Goal: Communication & Community: Share content

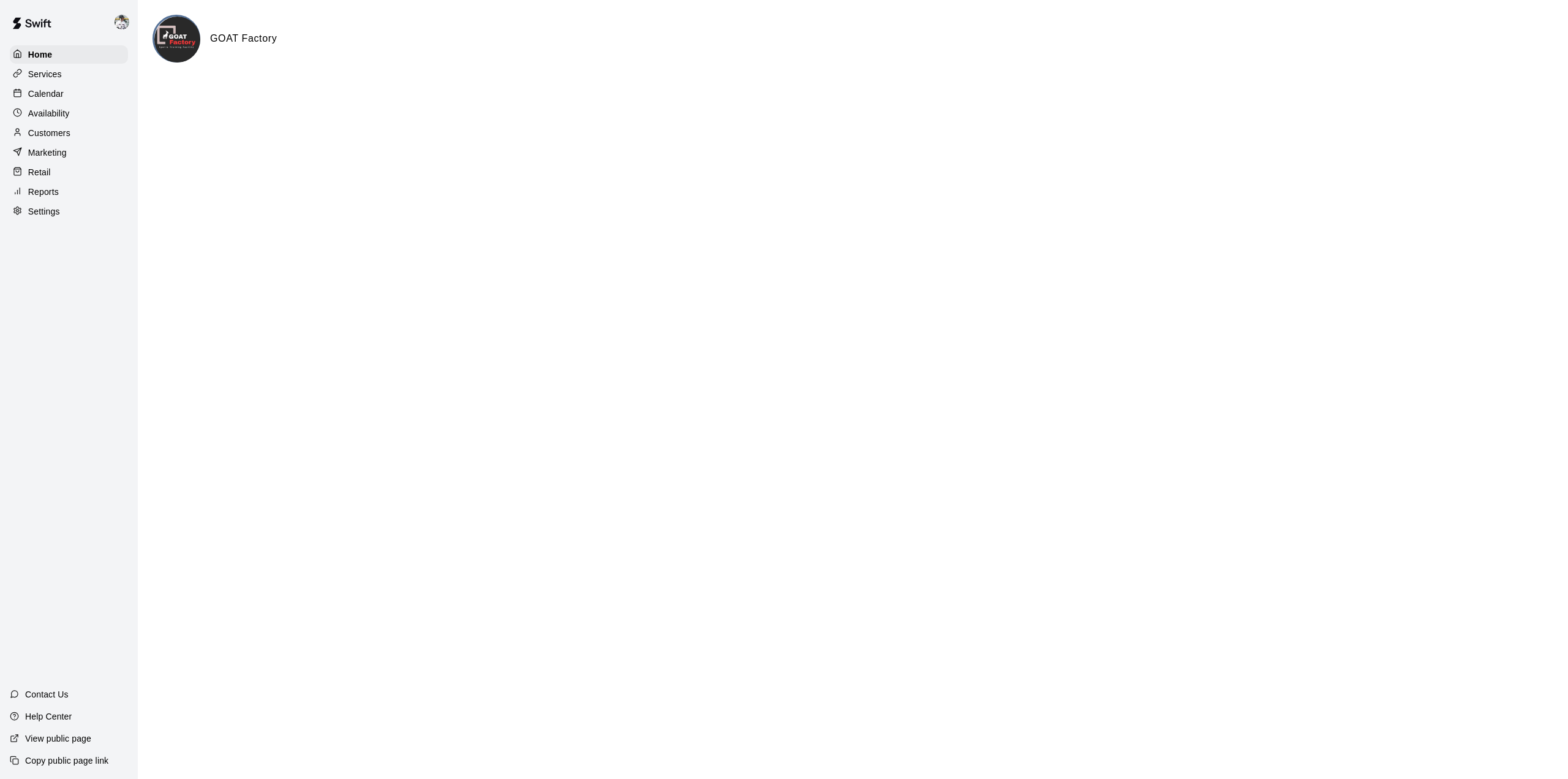
click at [55, 96] on p "Calendar" at bounding box center [46, 94] width 36 height 12
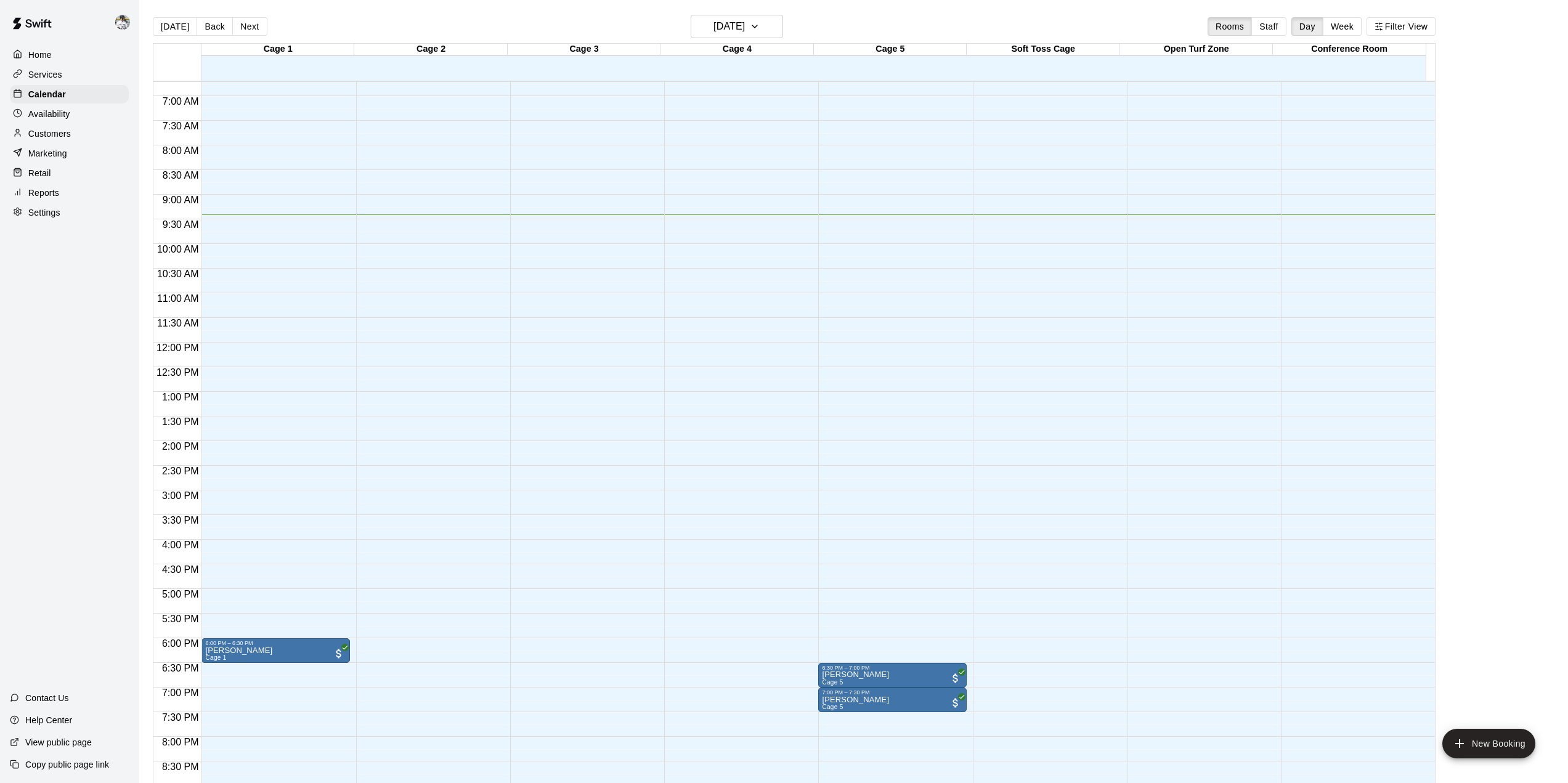
scroll to position [331, 0]
click at [254, 25] on button "Next" at bounding box center [250, 27] width 35 height 19
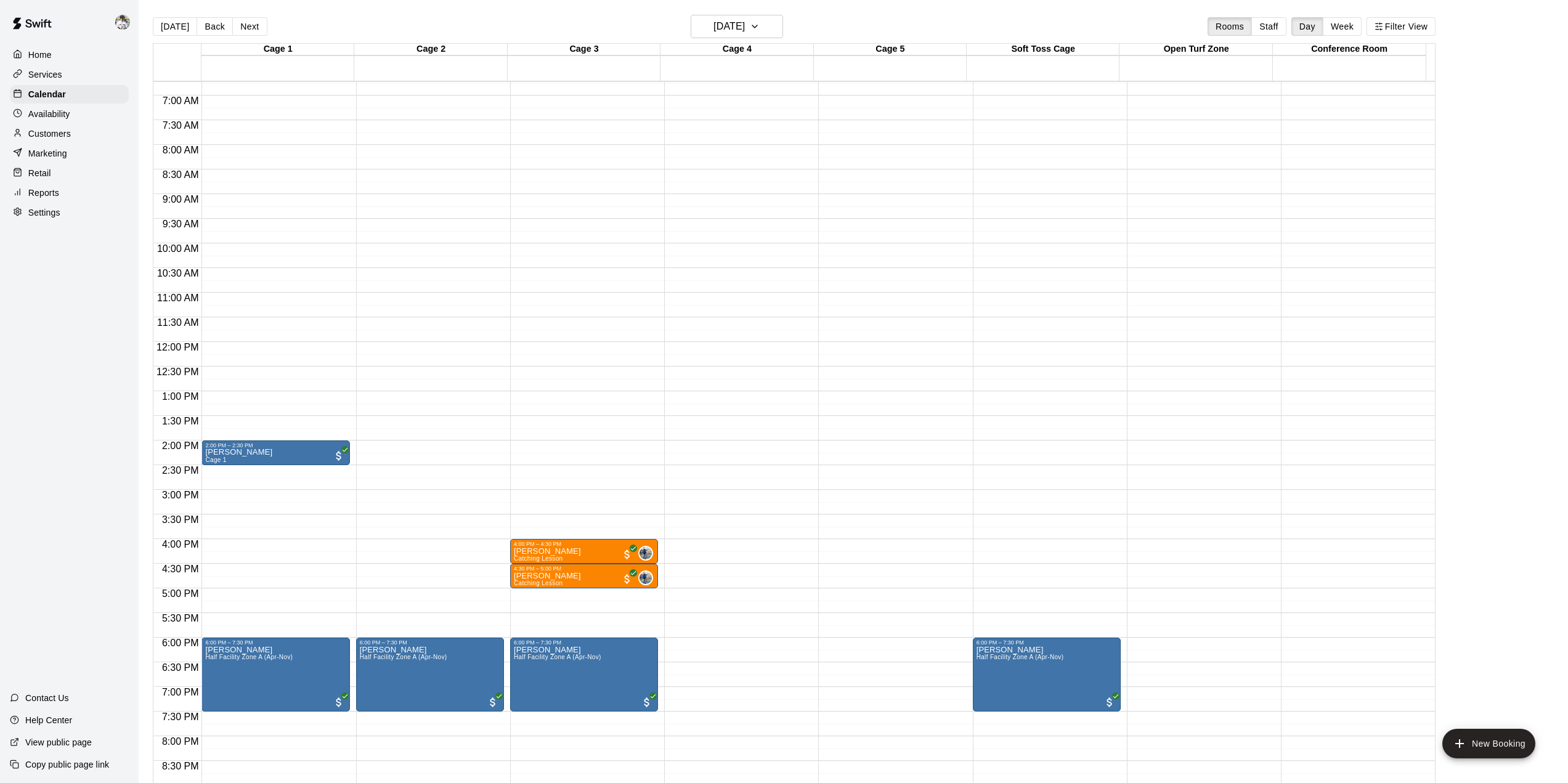
click at [254, 25] on button "Next" at bounding box center [250, 27] width 35 height 19
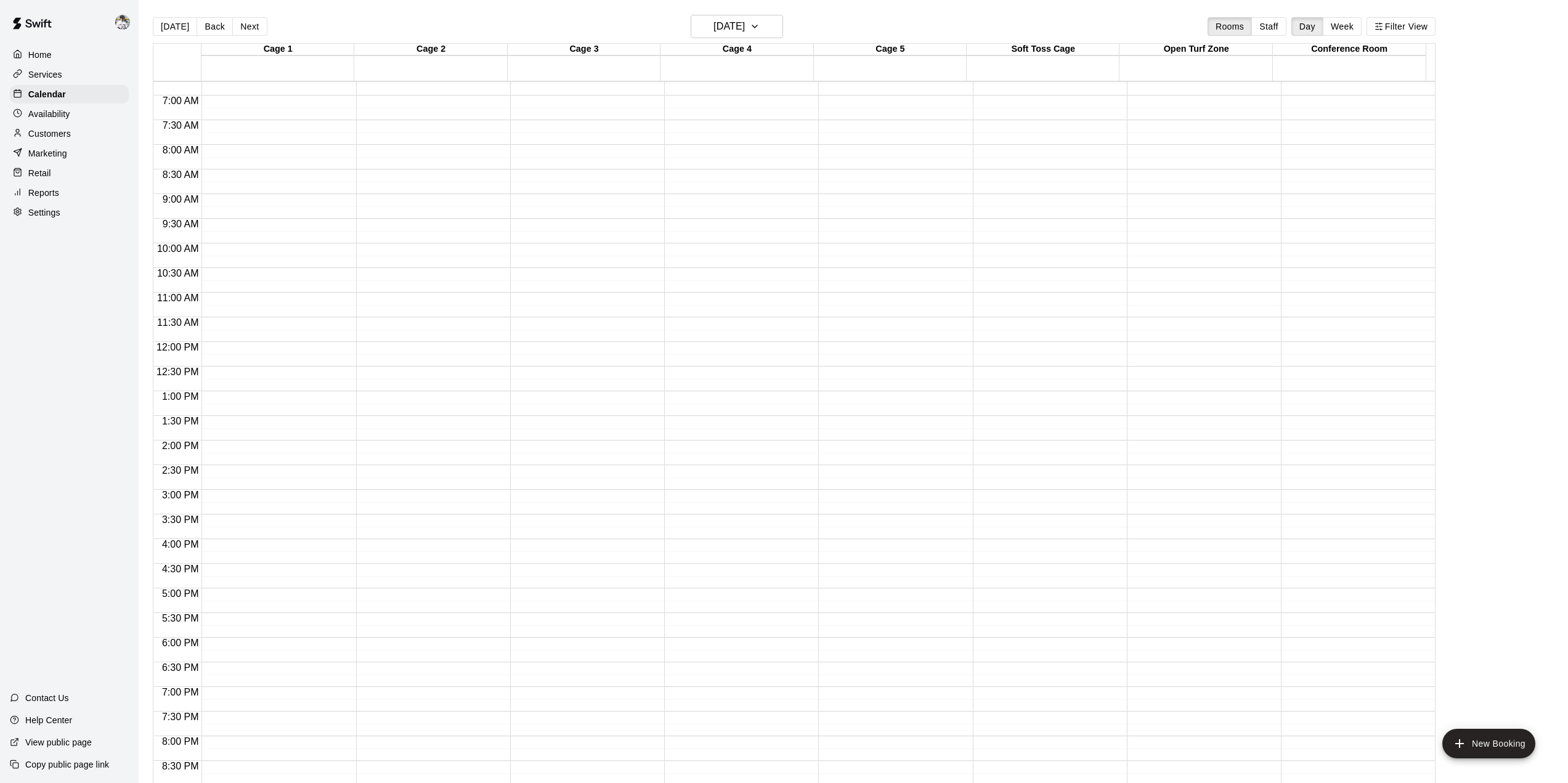
click at [197, 23] on button "Back" at bounding box center [215, 27] width 36 height 19
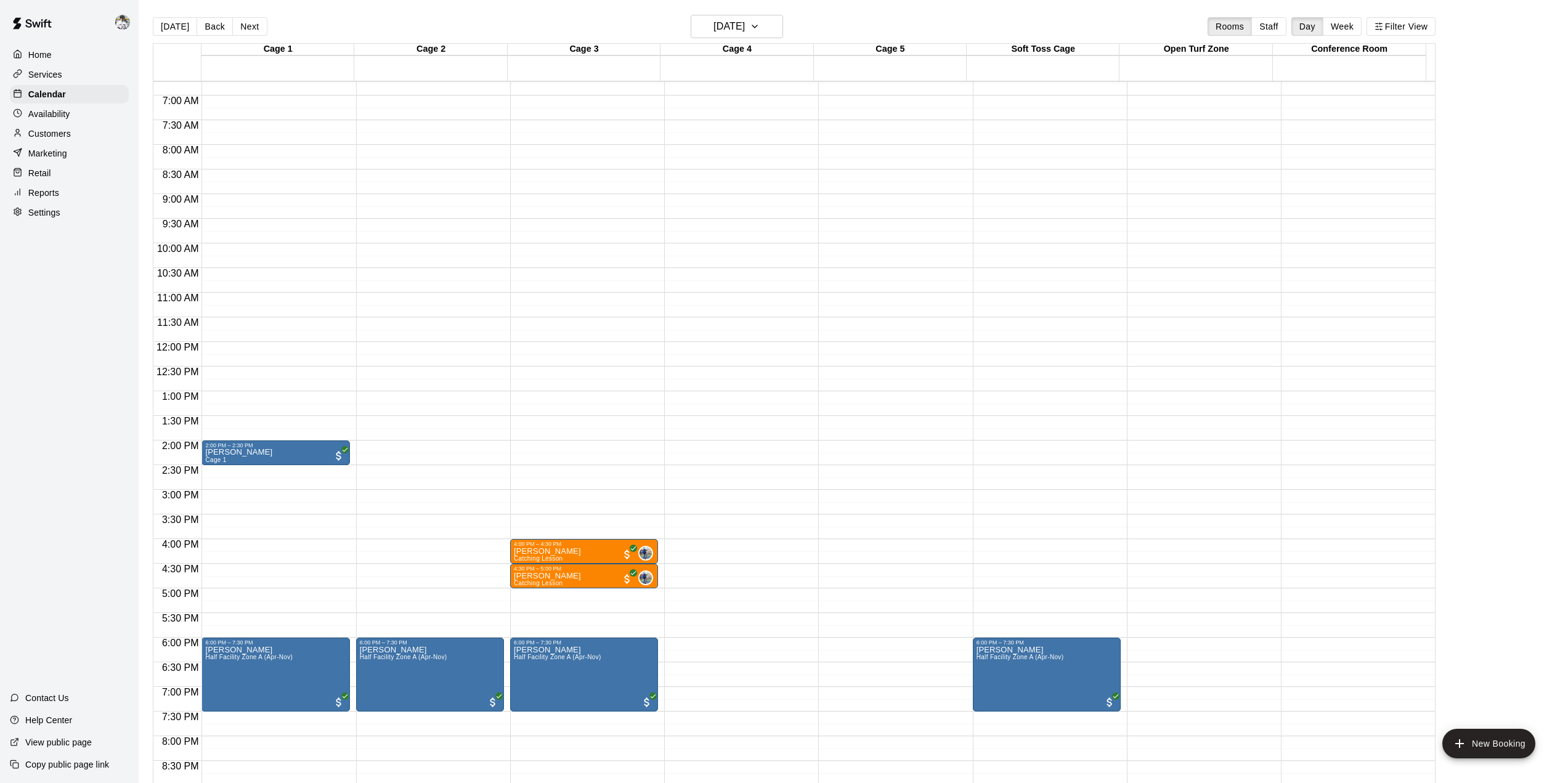
click at [165, 25] on button "Today" at bounding box center [175, 27] width 44 height 19
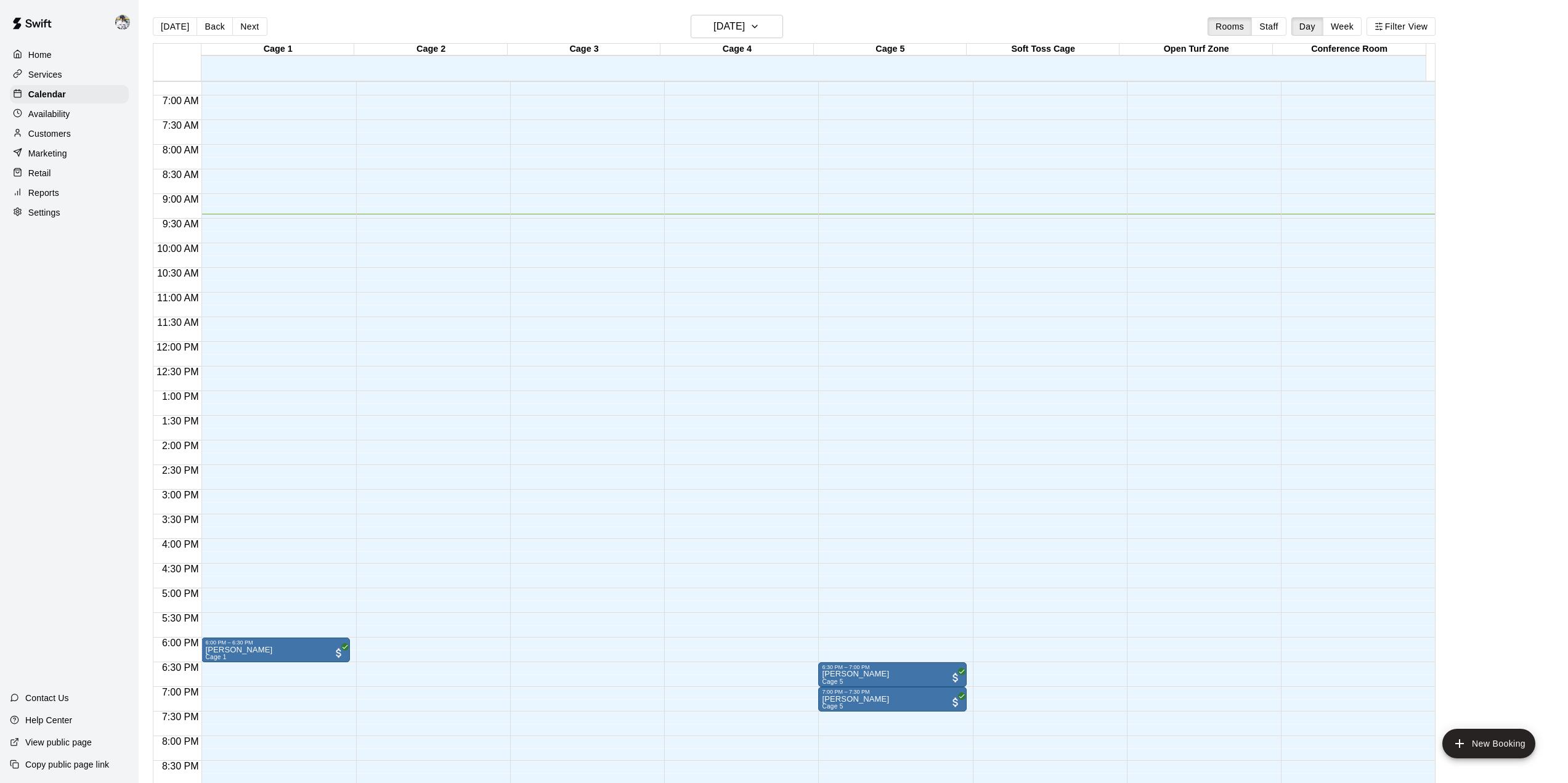
click at [45, 55] on p "Home" at bounding box center [39, 55] width 23 height 12
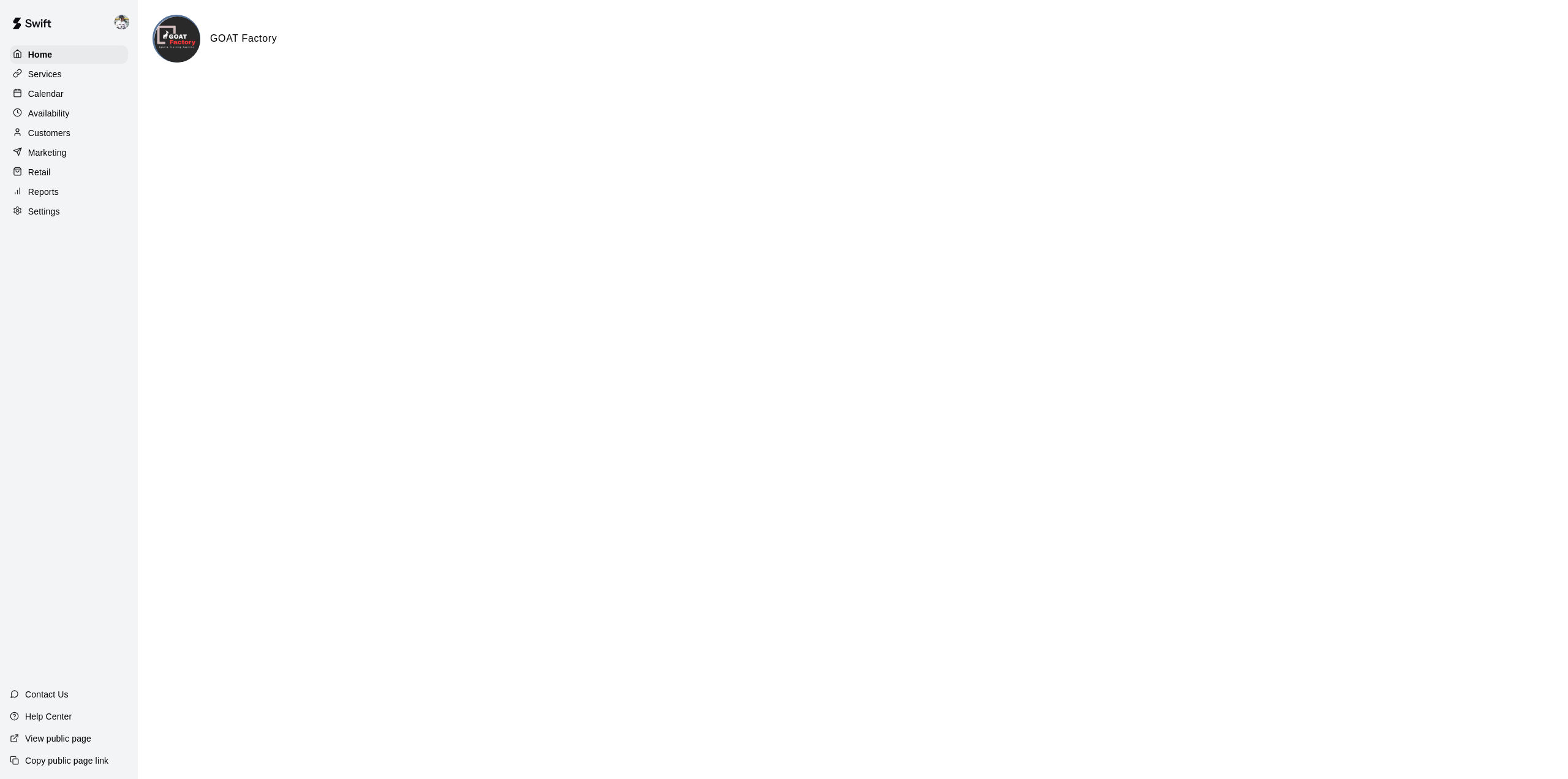
click at [58, 100] on p "Calendar" at bounding box center [46, 94] width 36 height 12
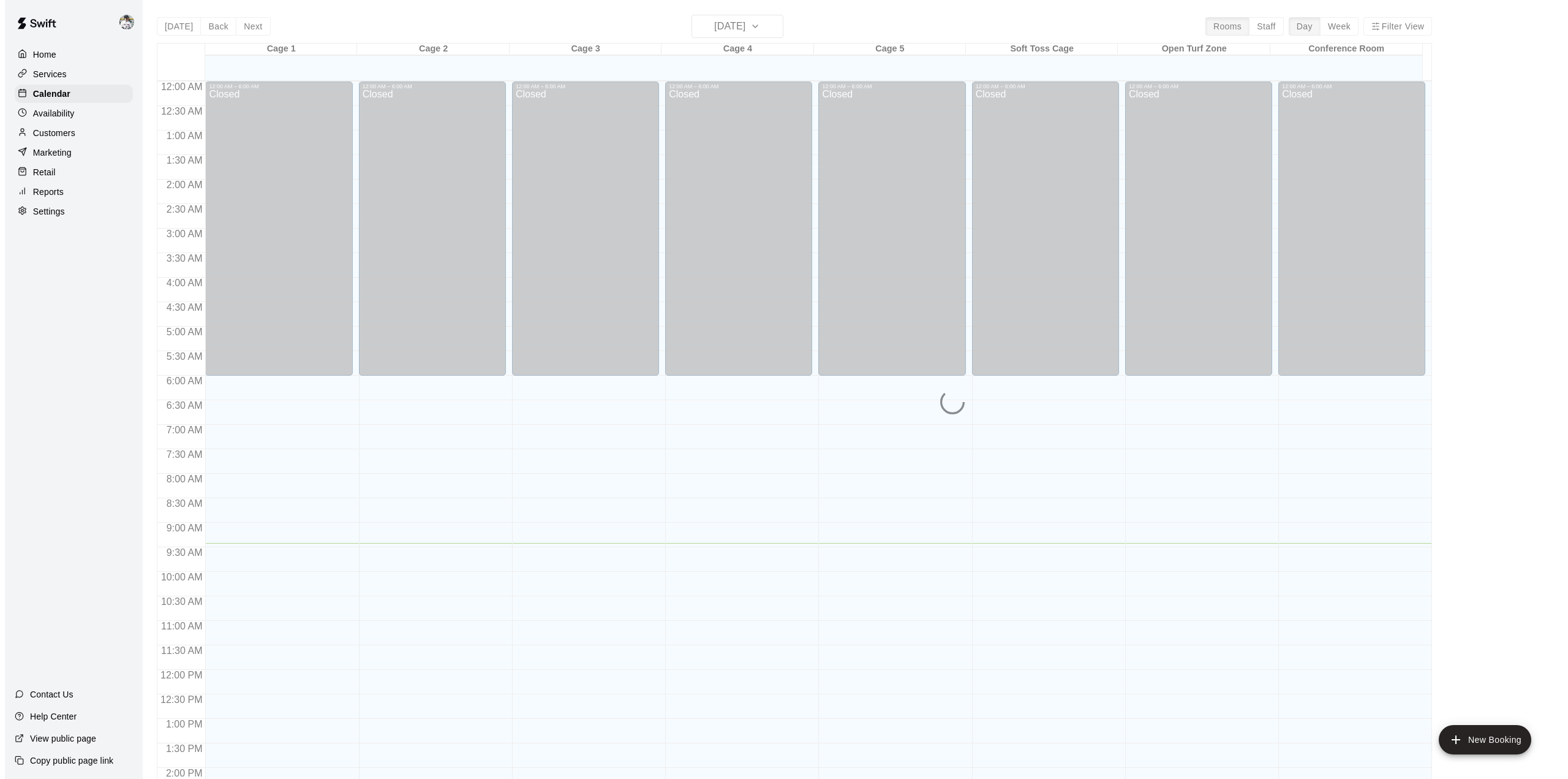
scroll to position [428, 0]
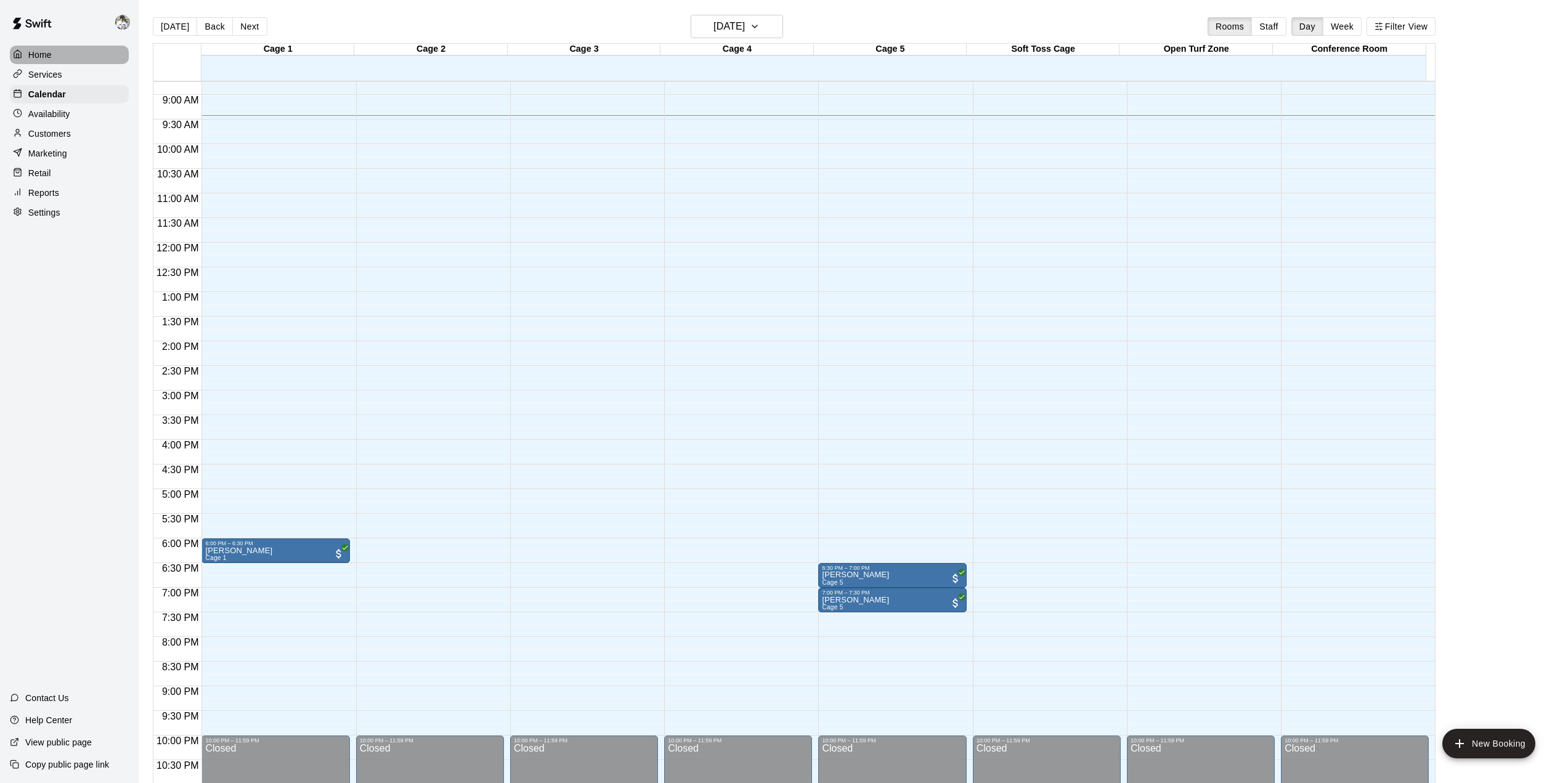
click at [39, 51] on p "Home" at bounding box center [39, 55] width 23 height 12
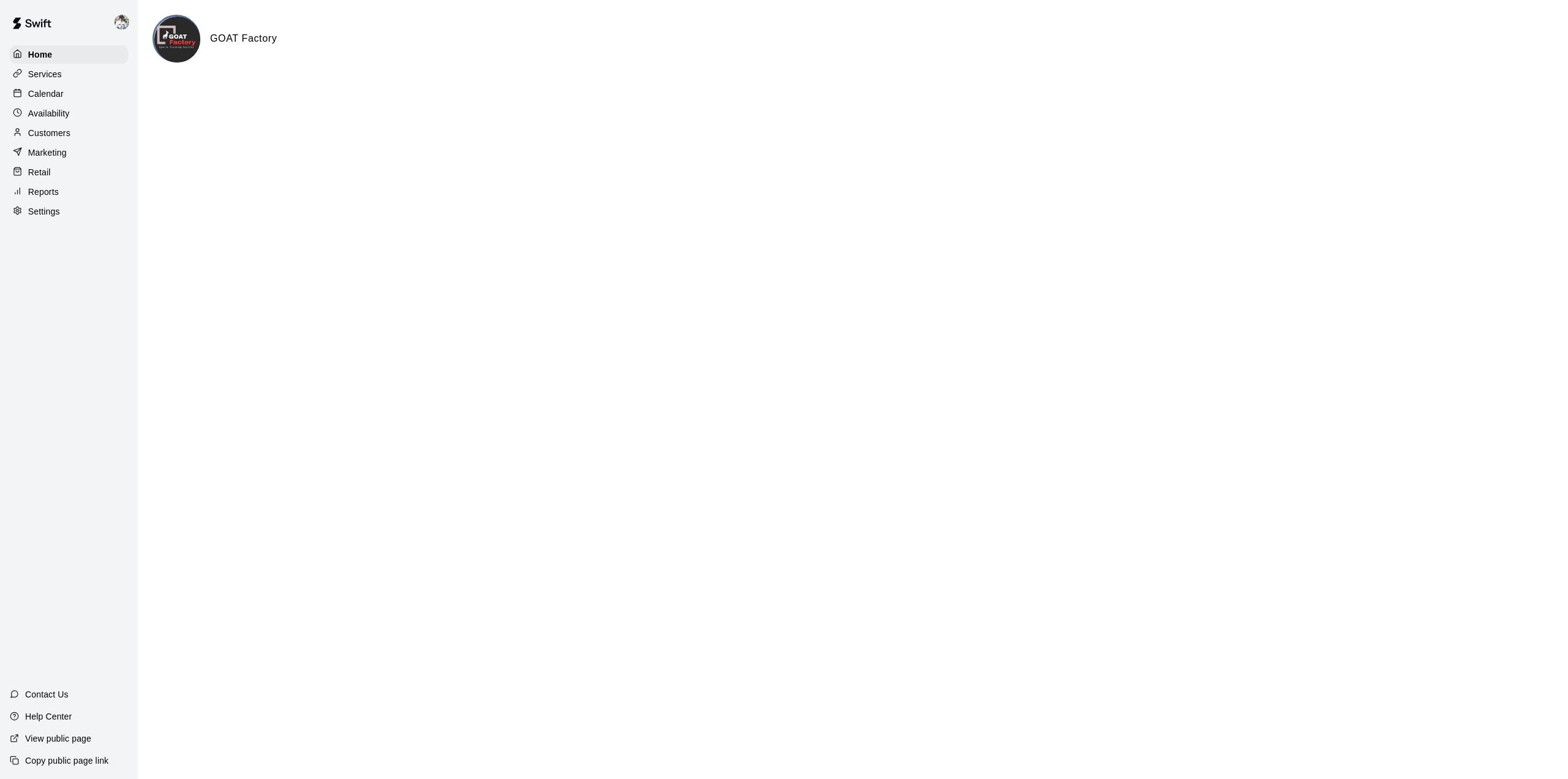
click at [55, 52] on div "Home" at bounding box center [69, 54] width 118 height 19
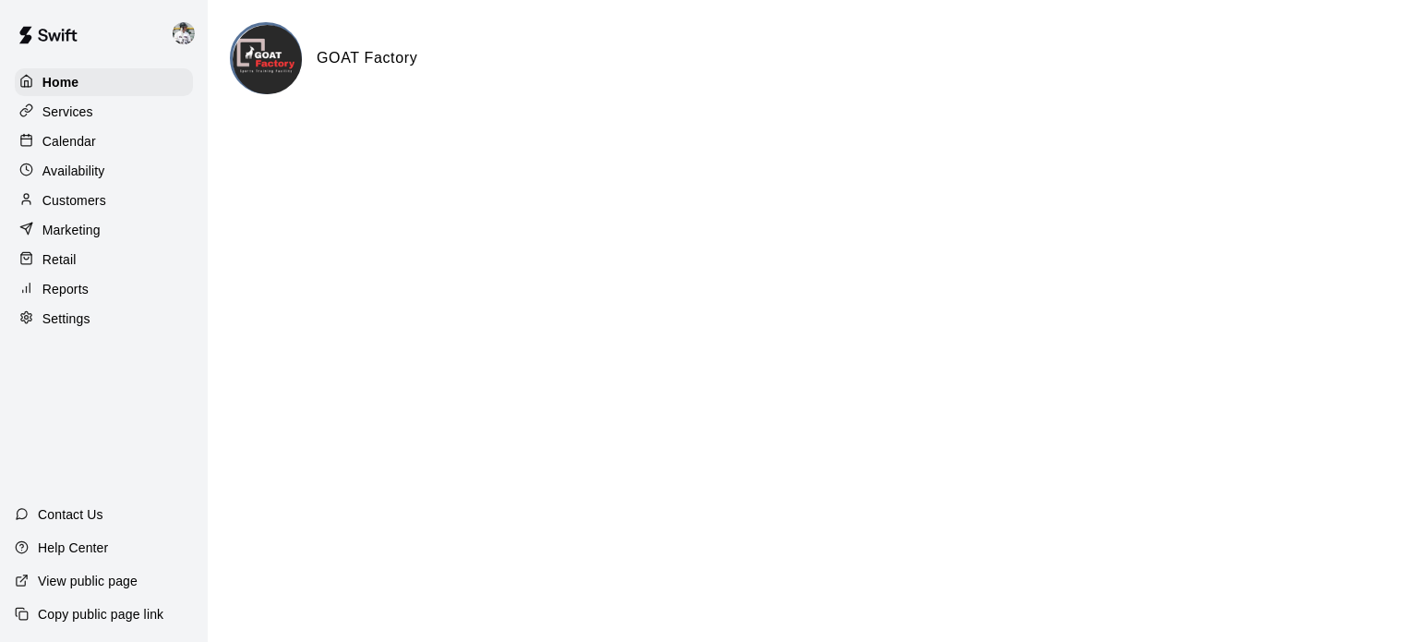
click at [78, 145] on p "Calendar" at bounding box center [69, 141] width 54 height 18
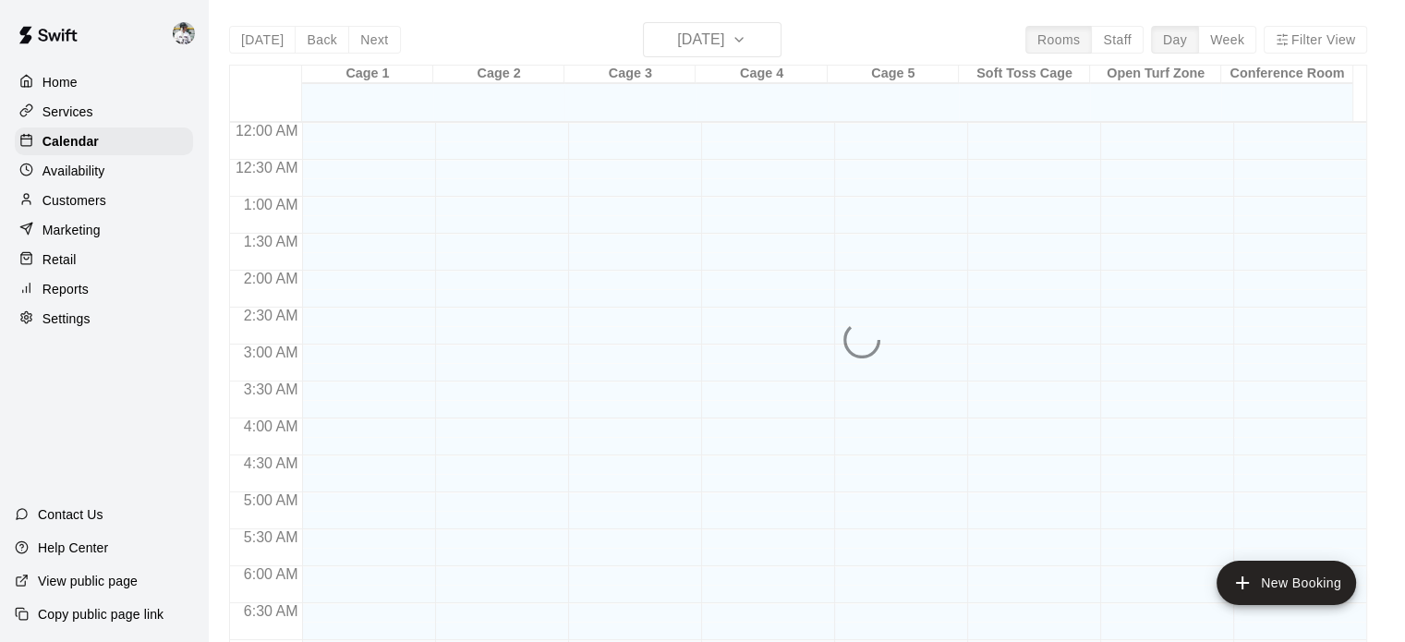
scroll to position [706, 0]
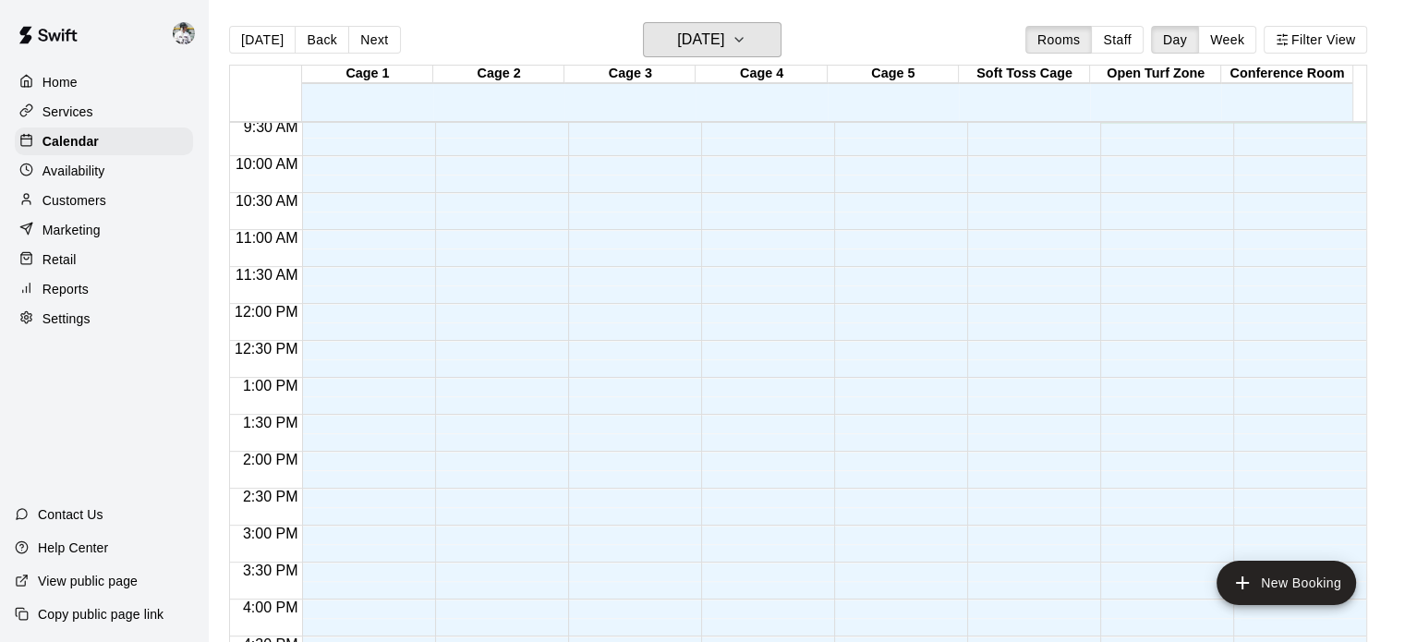
click at [724, 41] on h6 "[DATE]" at bounding box center [700, 40] width 47 height 26
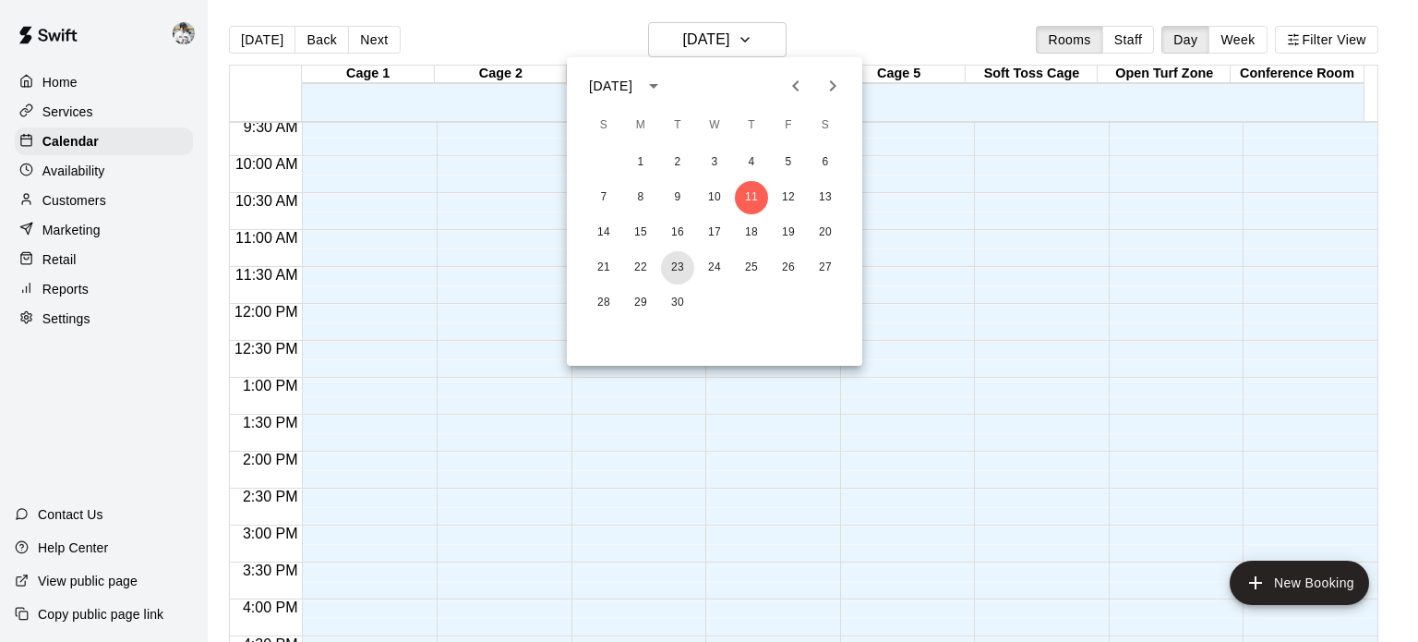
click at [665, 272] on button "23" at bounding box center [677, 267] width 33 height 33
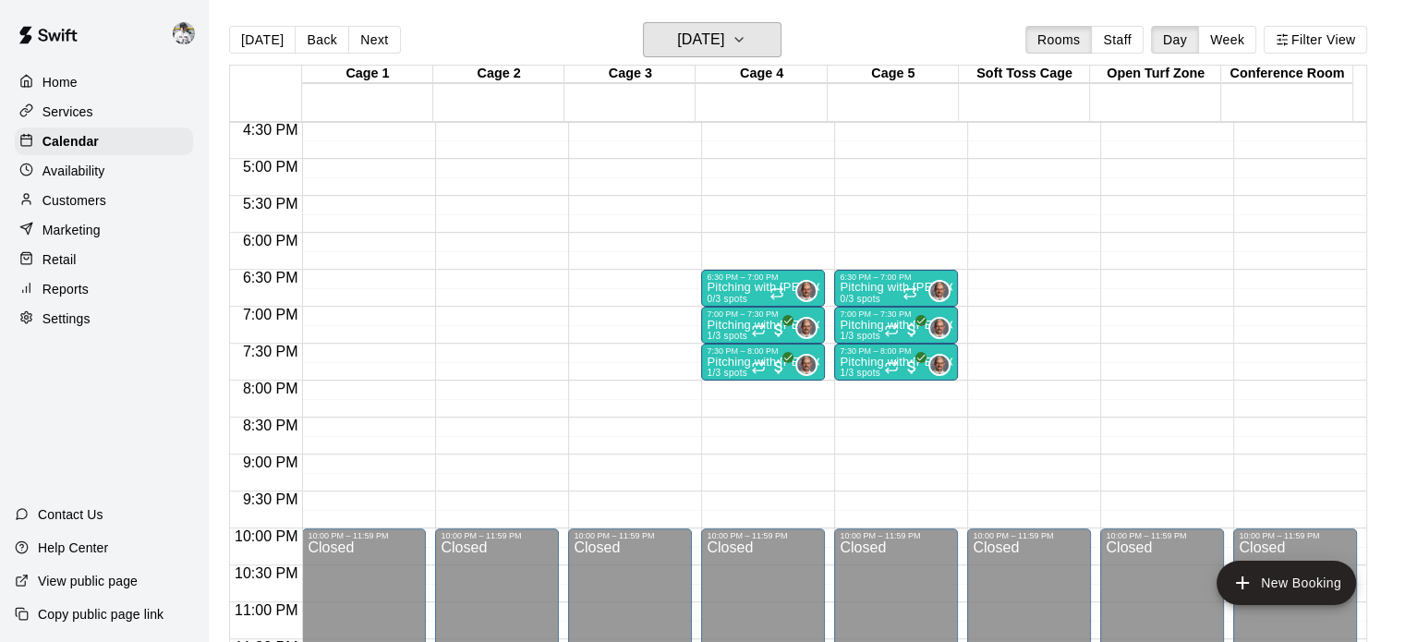
scroll to position [1232, 0]
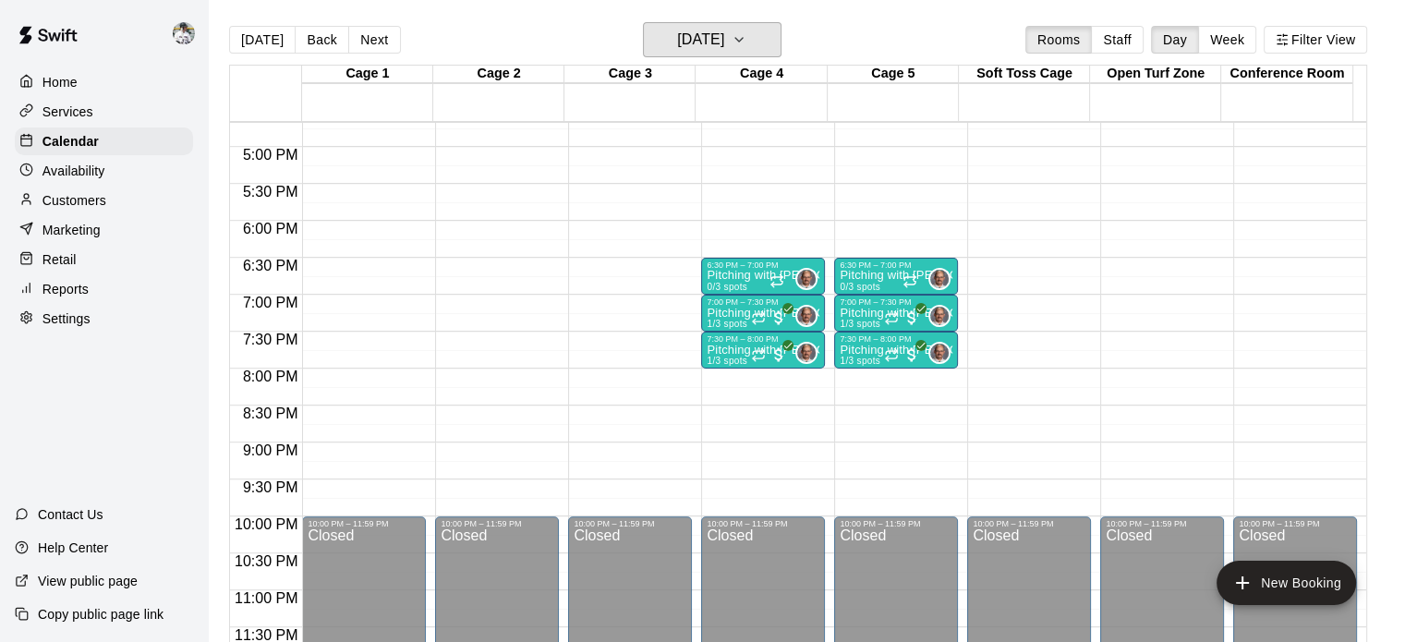
click at [717, 39] on h6 "[DATE]" at bounding box center [700, 40] width 47 height 26
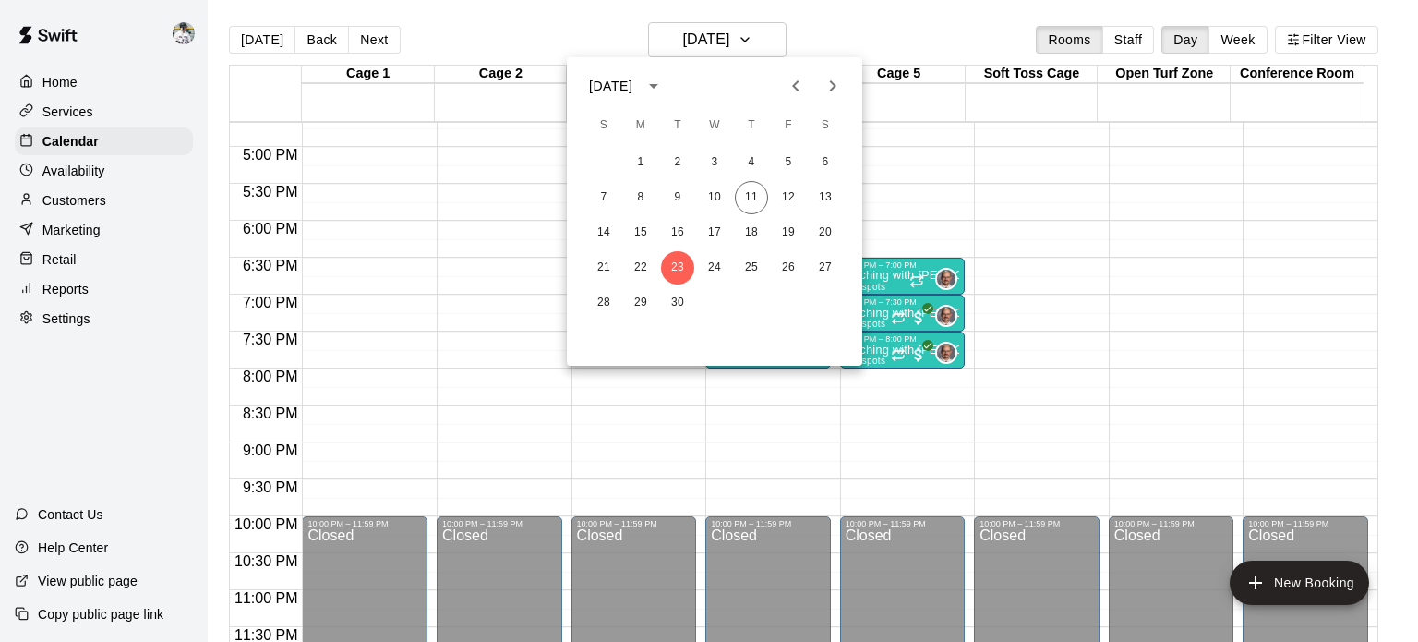
click at [831, 91] on icon "Next month" at bounding box center [833, 86] width 22 height 22
click at [716, 162] on button "1" at bounding box center [714, 162] width 33 height 33
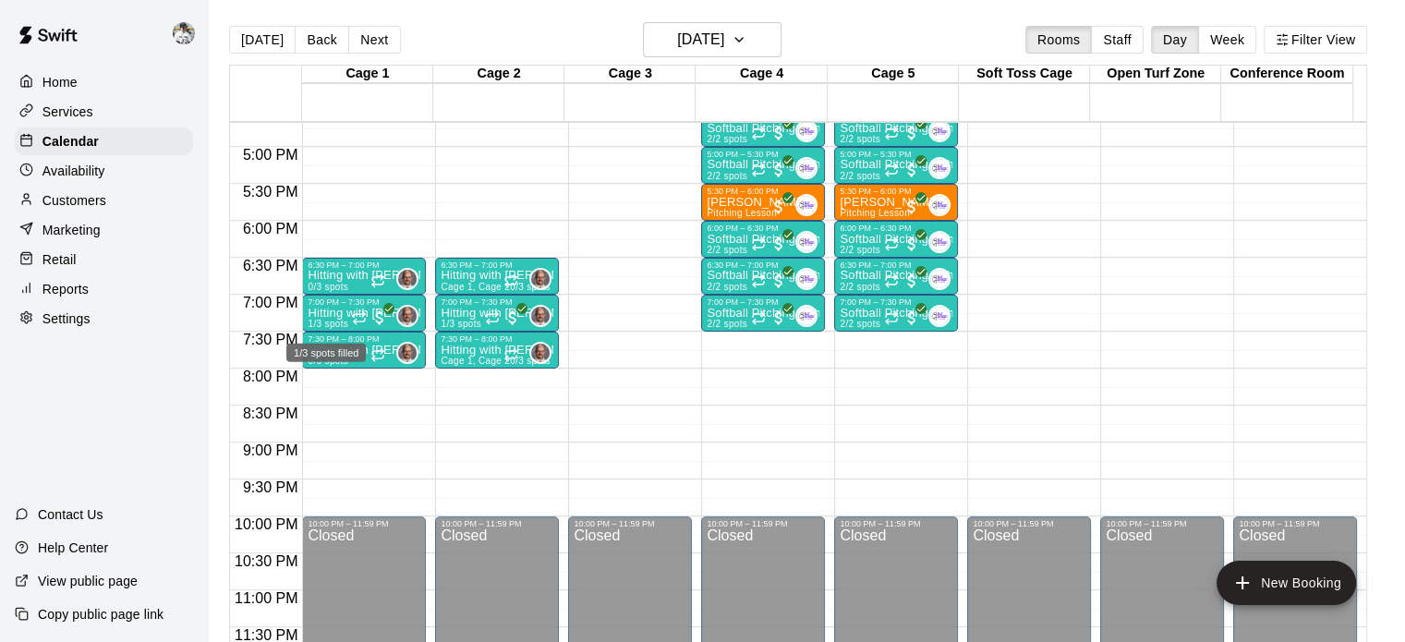
click at [333, 313] on p "Hitting with [PERSON_NAME]" at bounding box center [364, 313] width 113 height 0
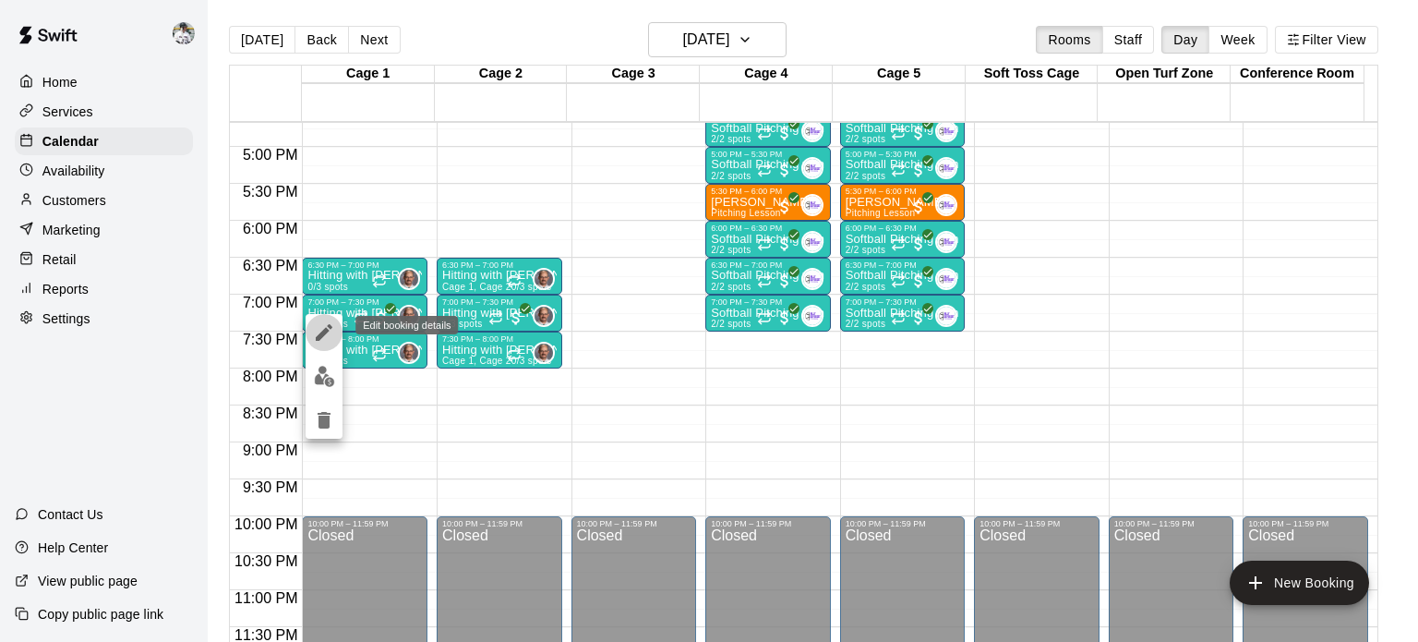
click at [320, 339] on icon "edit" at bounding box center [324, 332] width 17 height 17
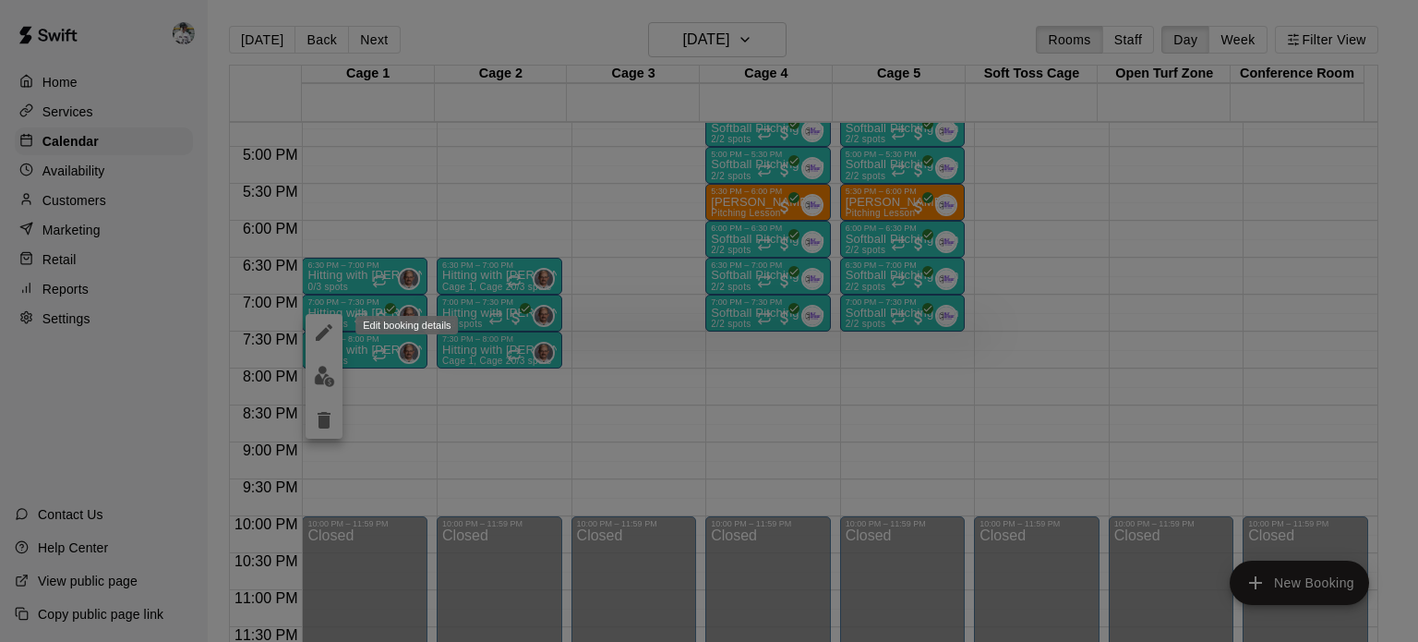
click at [320, 339] on div at bounding box center [709, 321] width 1418 height 642
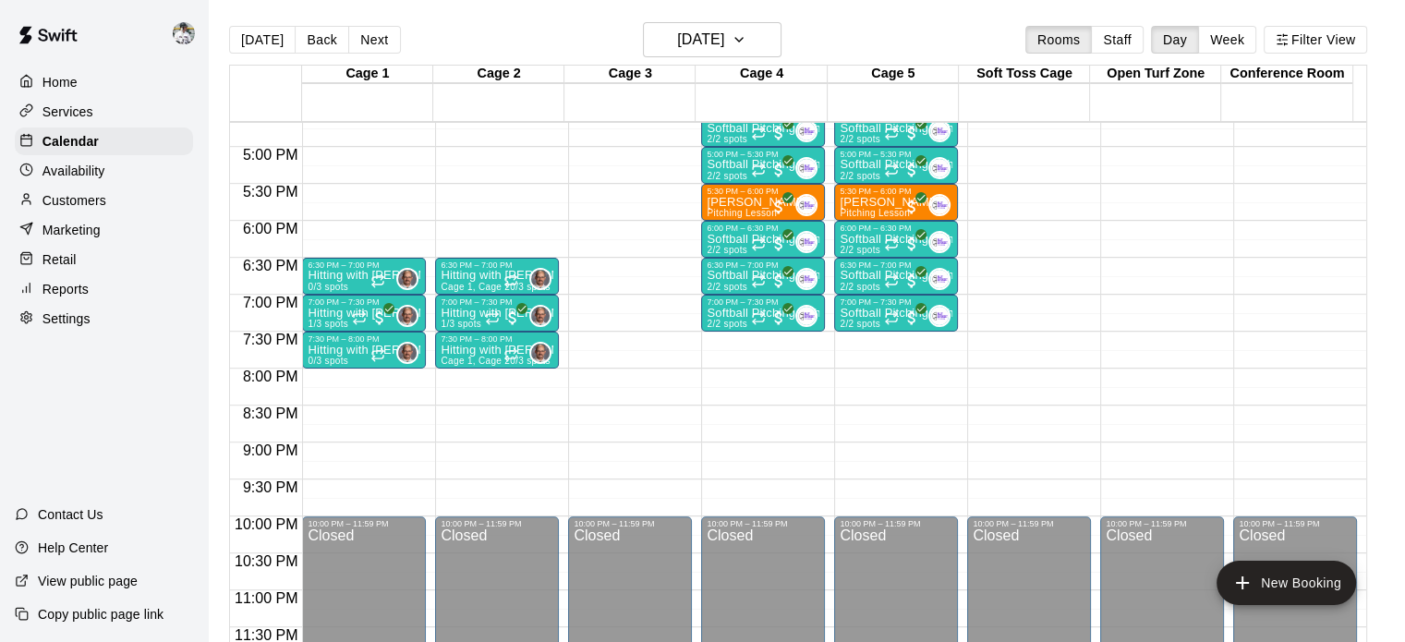
click at [352, 324] on div at bounding box center [370, 317] width 37 height 18
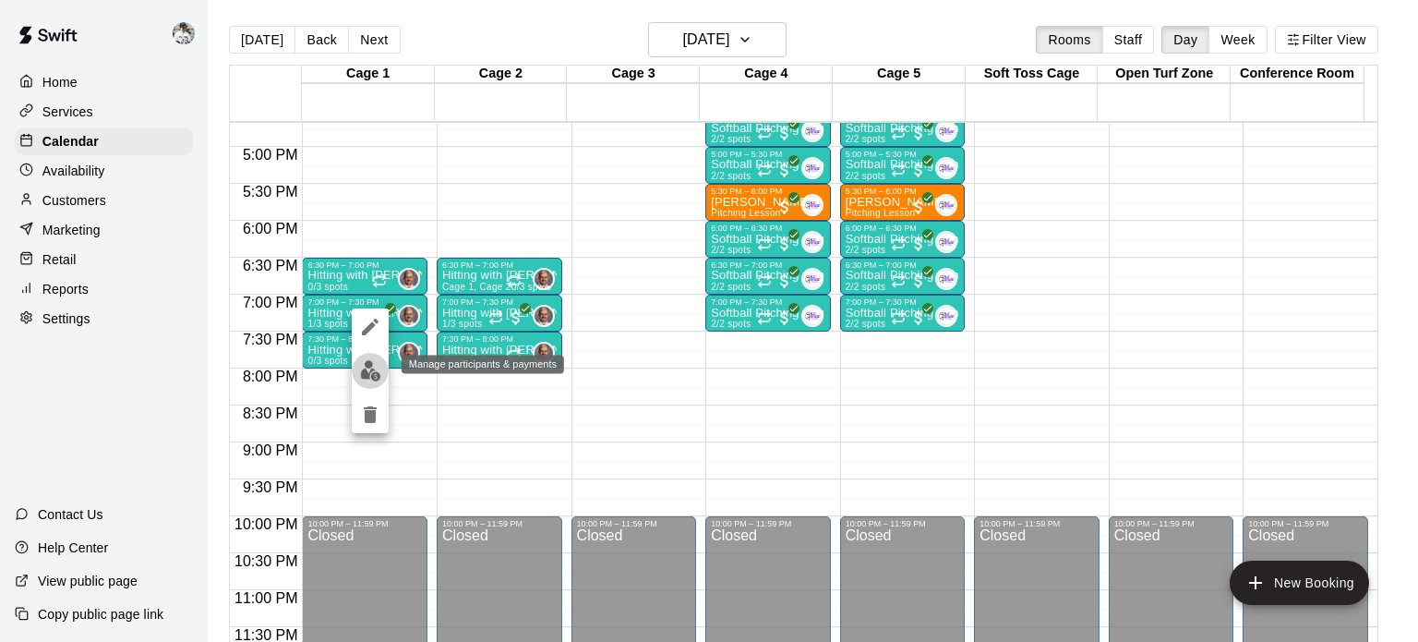
click at [376, 369] on img "edit" at bounding box center [370, 370] width 21 height 21
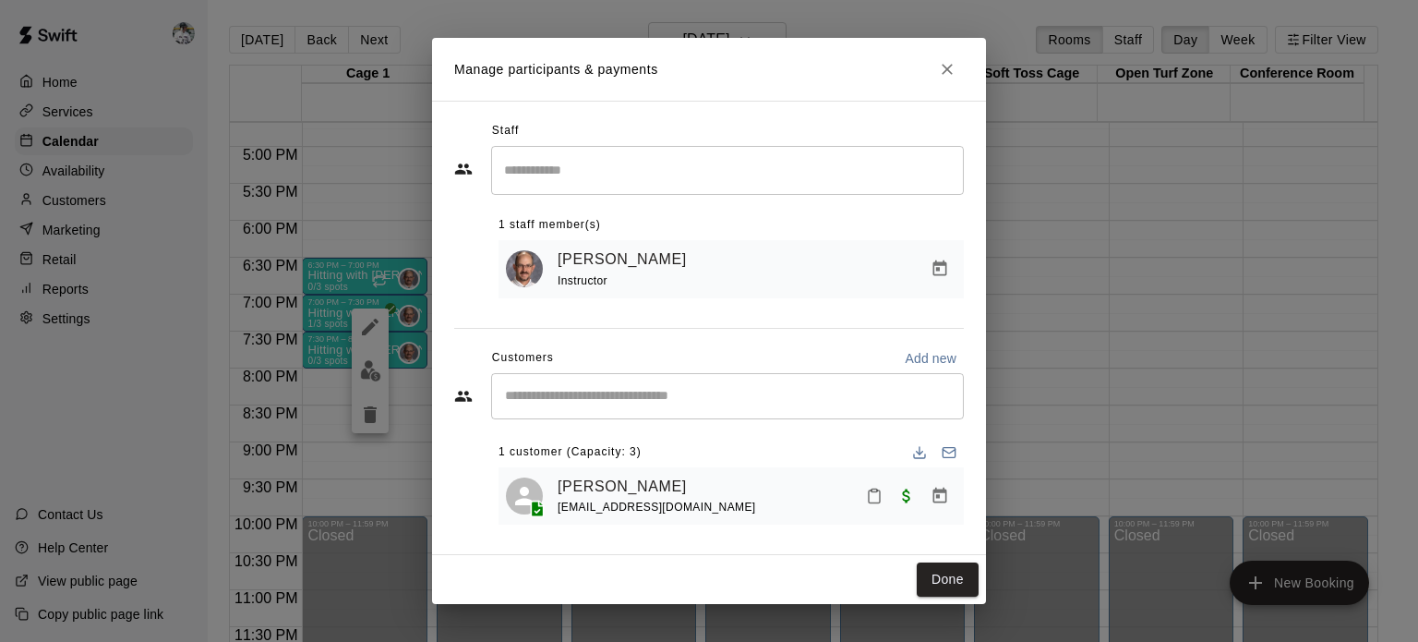
click at [591, 489] on link "[PERSON_NAME]" at bounding box center [622, 487] width 129 height 24
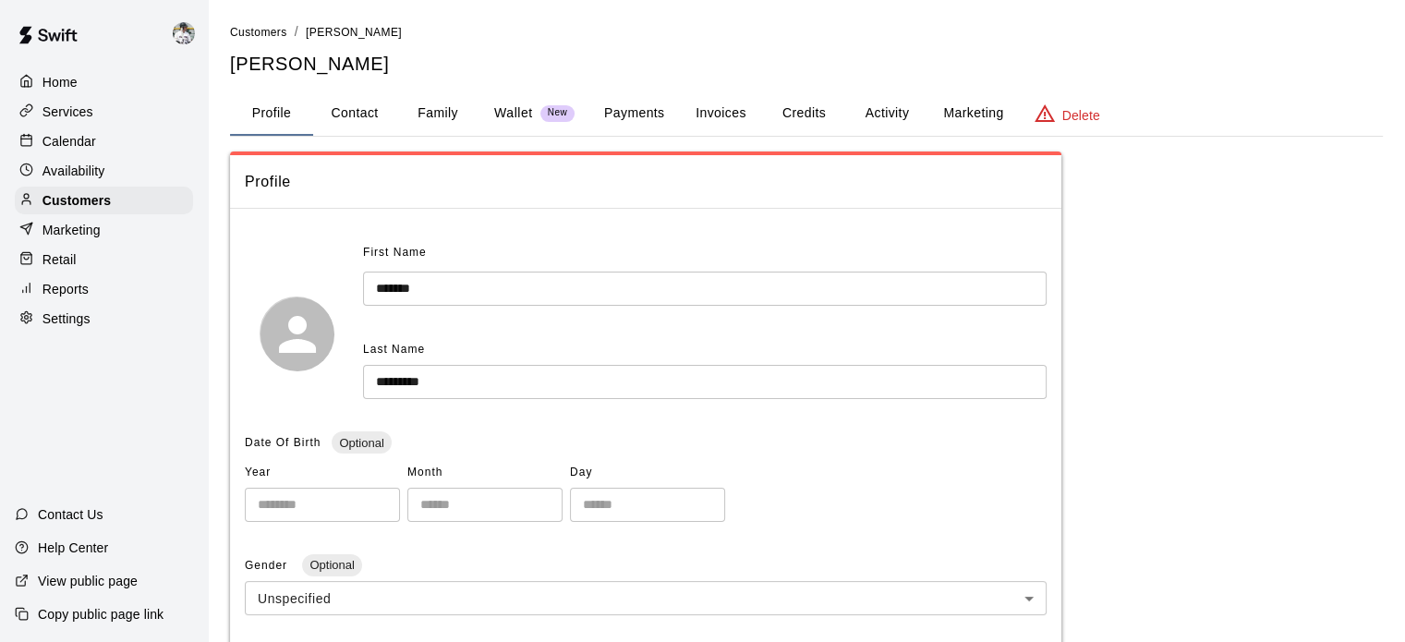
click at [657, 108] on button "Payments" at bounding box center [634, 113] width 90 height 44
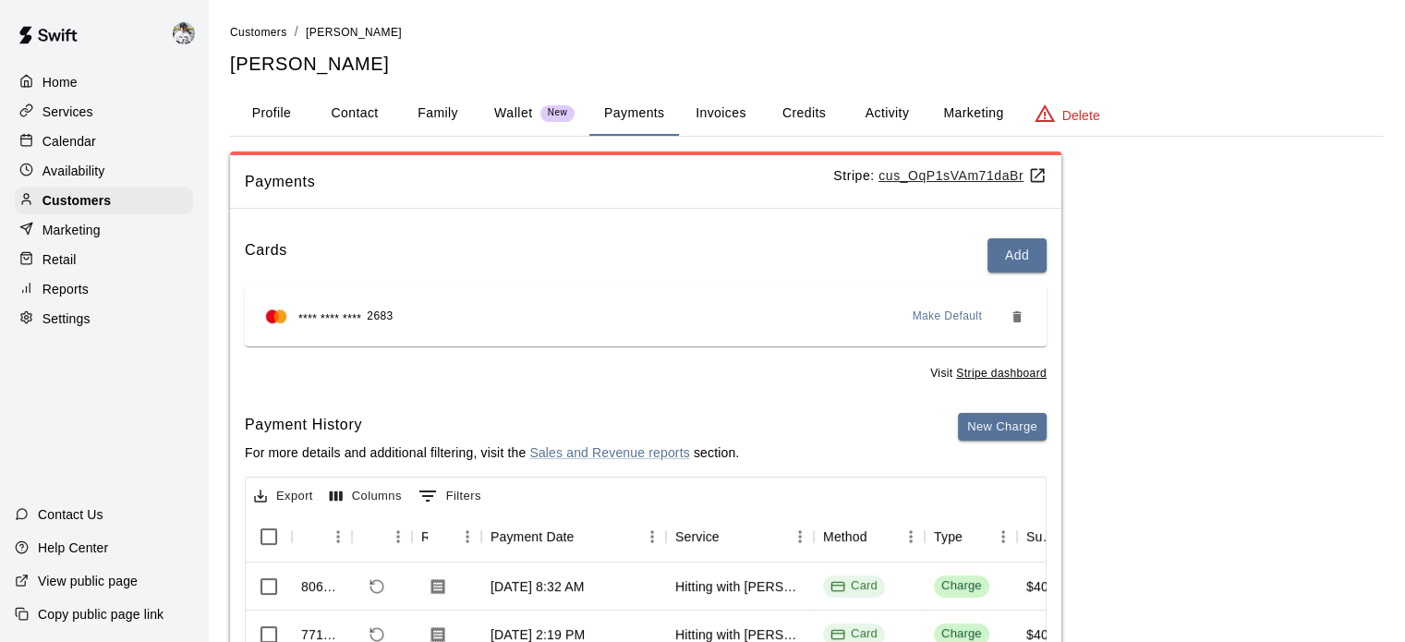
click at [887, 110] on button "Activity" at bounding box center [886, 113] width 83 height 44
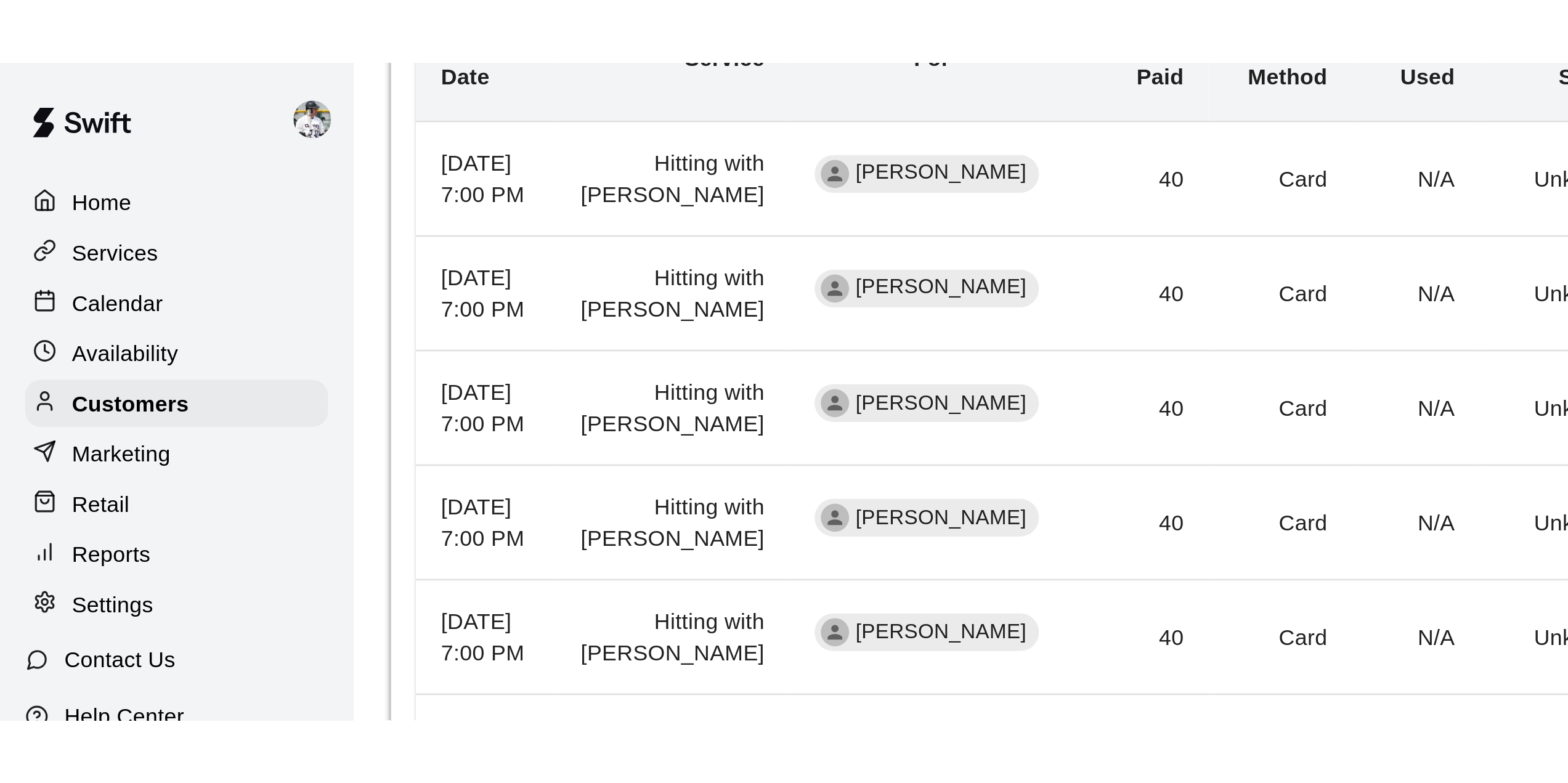
scroll to position [202, 0]
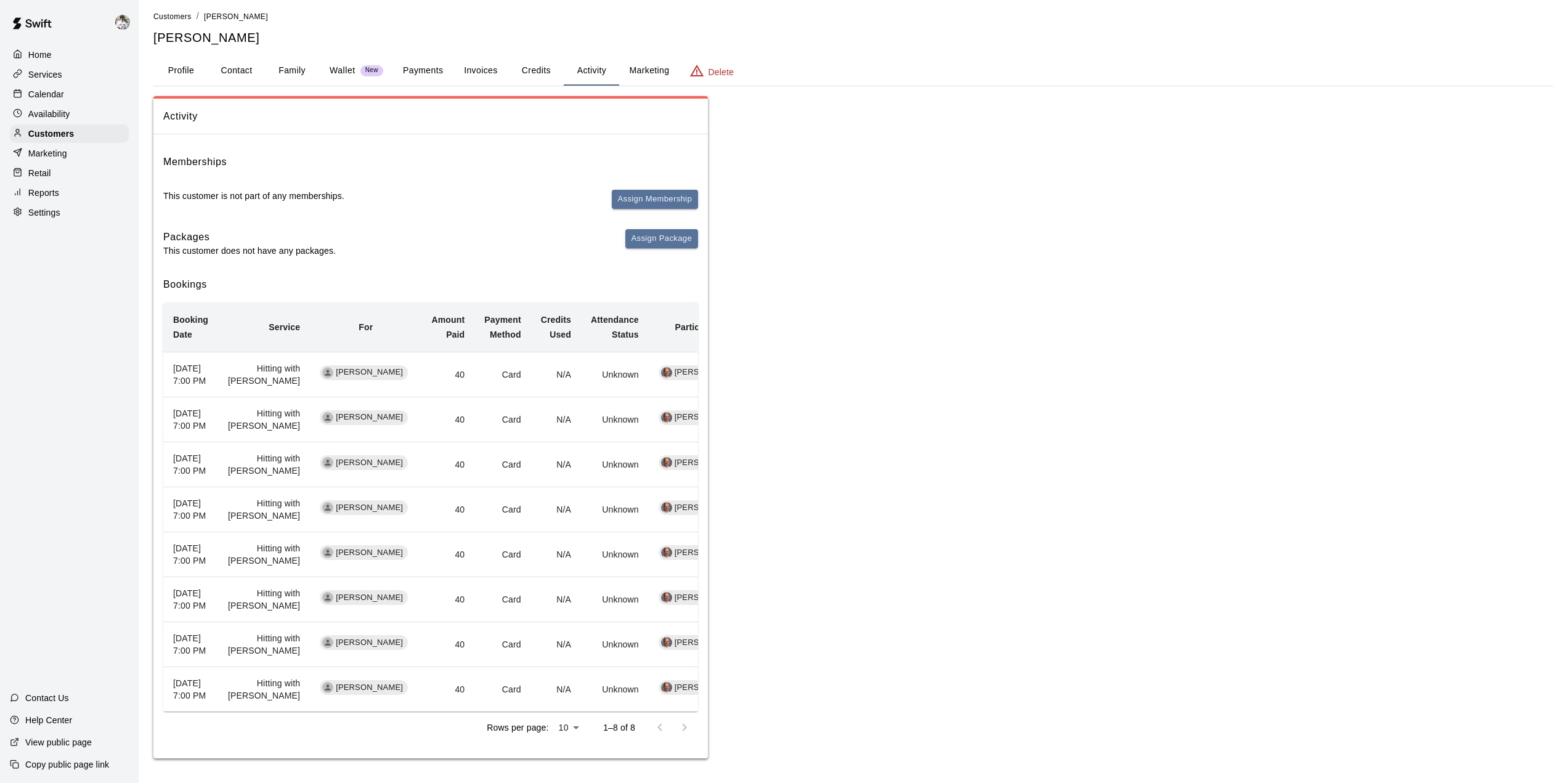
click at [885, 428] on div "Activity Memberships This customer is not part of any memberships. Assign Membe…" at bounding box center [853, 428] width 1400 height 663
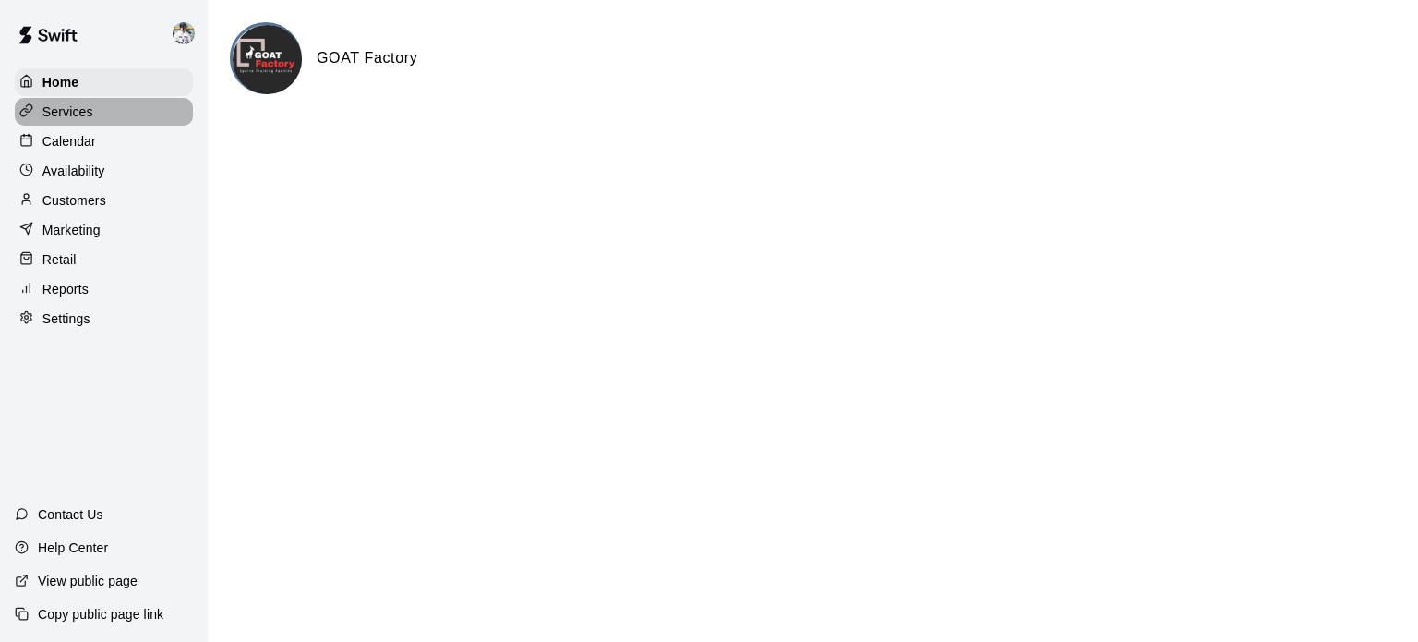
click at [59, 110] on p "Services" at bounding box center [67, 112] width 51 height 18
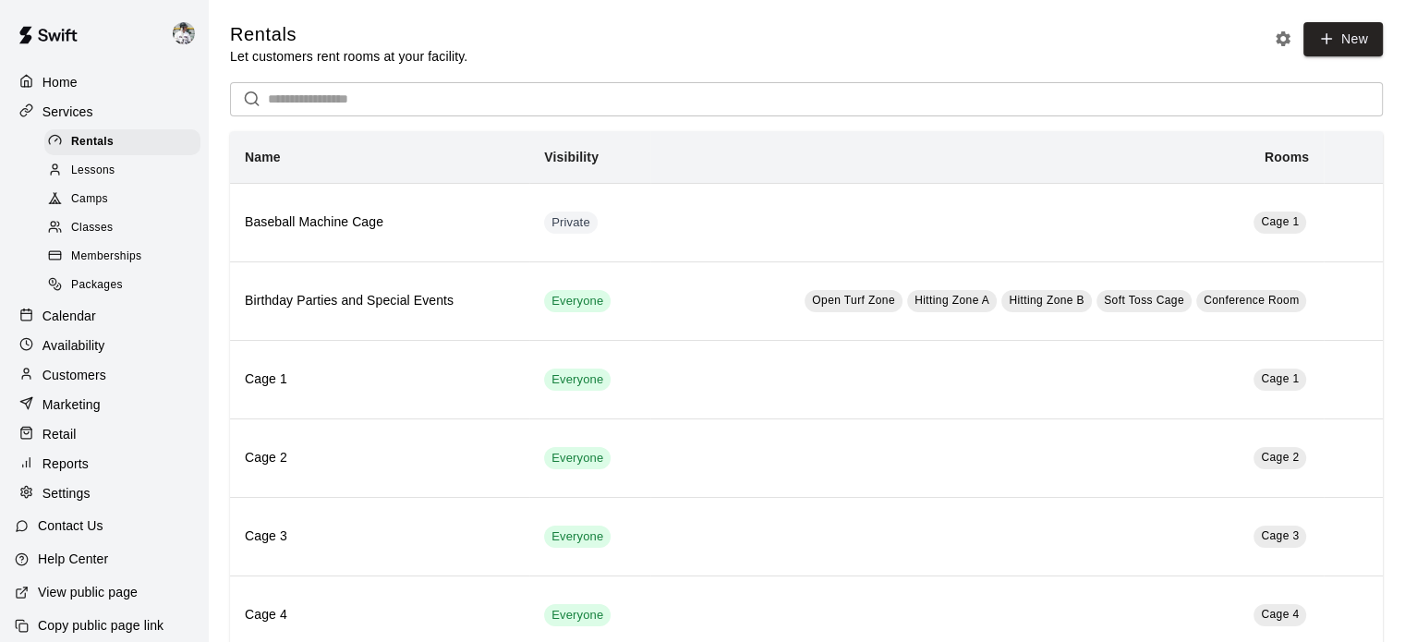
click at [85, 209] on span "Camps" at bounding box center [89, 199] width 37 height 18
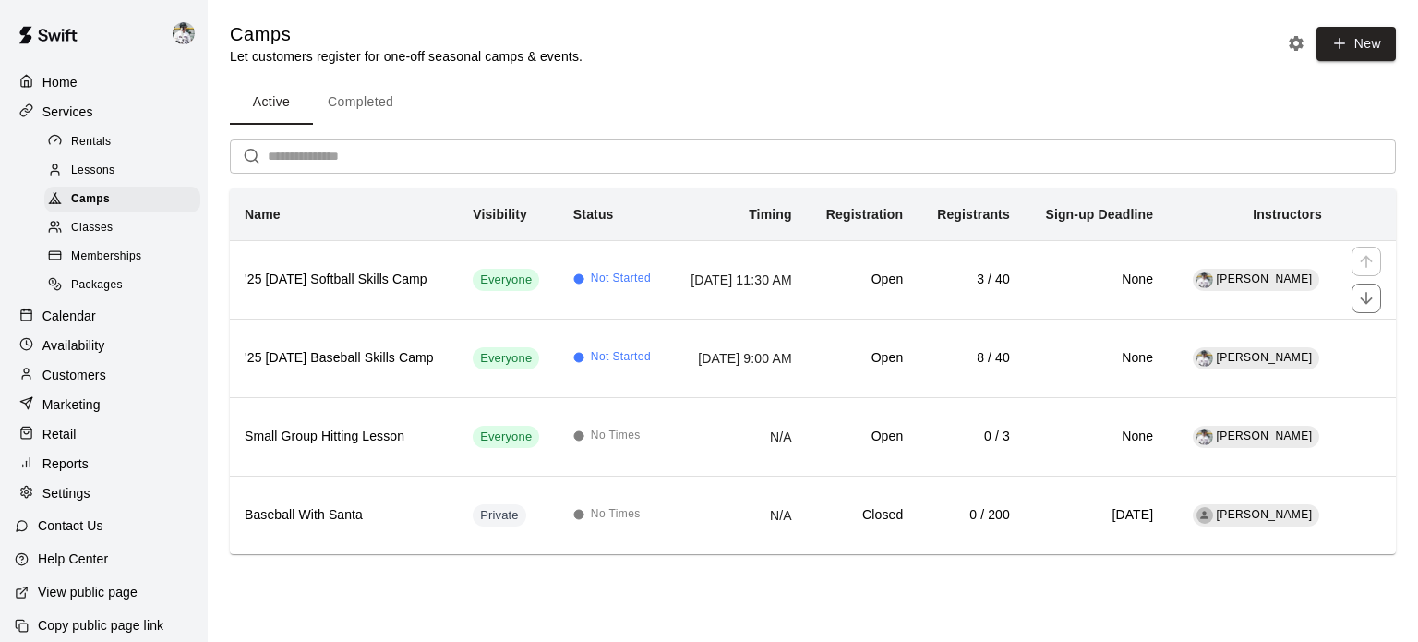
click at [357, 272] on h6 "'25 [DATE] Softball Skills Camp" at bounding box center [344, 280] width 199 height 20
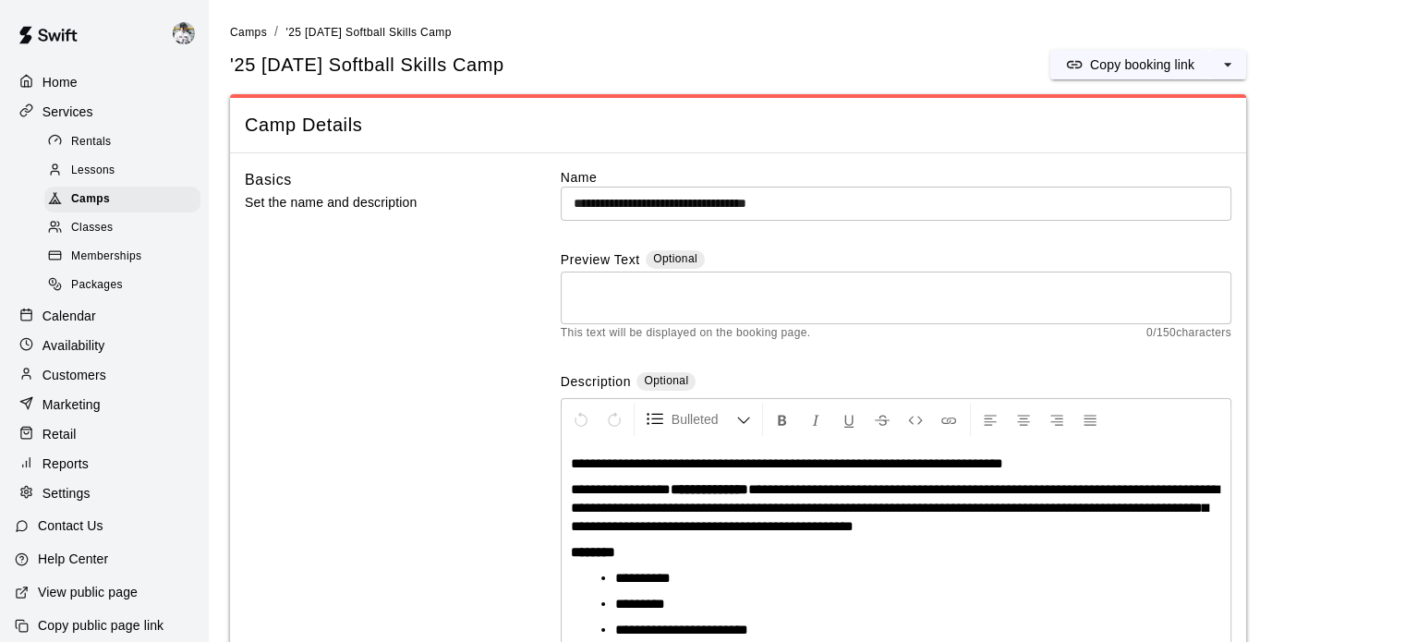
click at [1113, 58] on p "Copy booking link" at bounding box center [1142, 64] width 104 height 18
click at [262, 29] on span "Camps" at bounding box center [248, 32] width 37 height 13
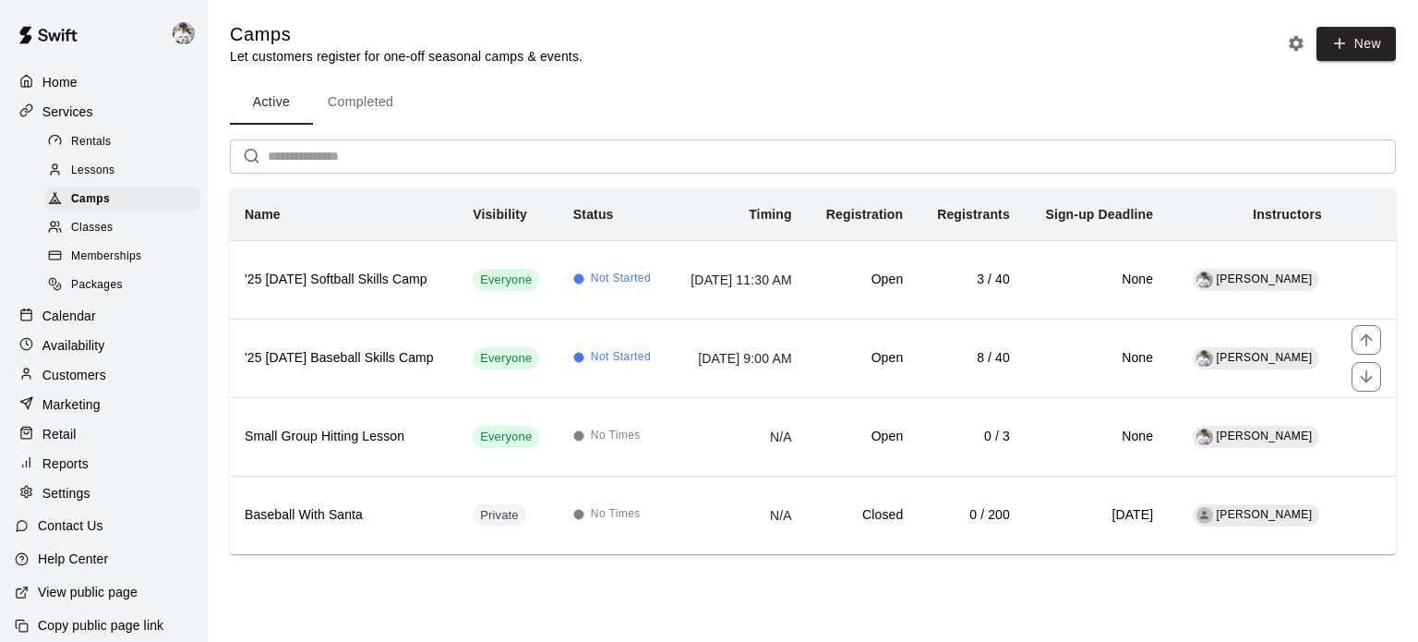
click at [386, 365] on h6 "'25 [DATE] Baseball Skills Camp" at bounding box center [344, 358] width 199 height 20
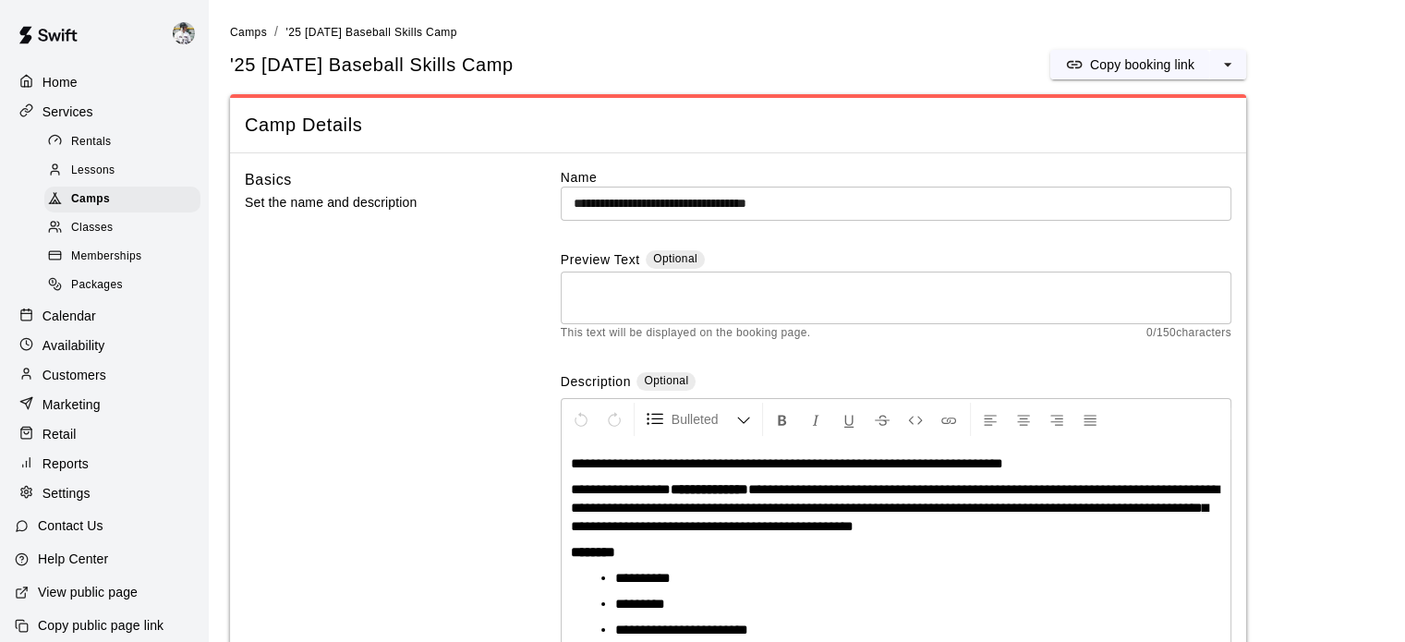
click at [1134, 51] on button "Copy booking link" at bounding box center [1129, 65] width 159 height 30
click at [85, 175] on span "Lessons" at bounding box center [93, 171] width 44 height 18
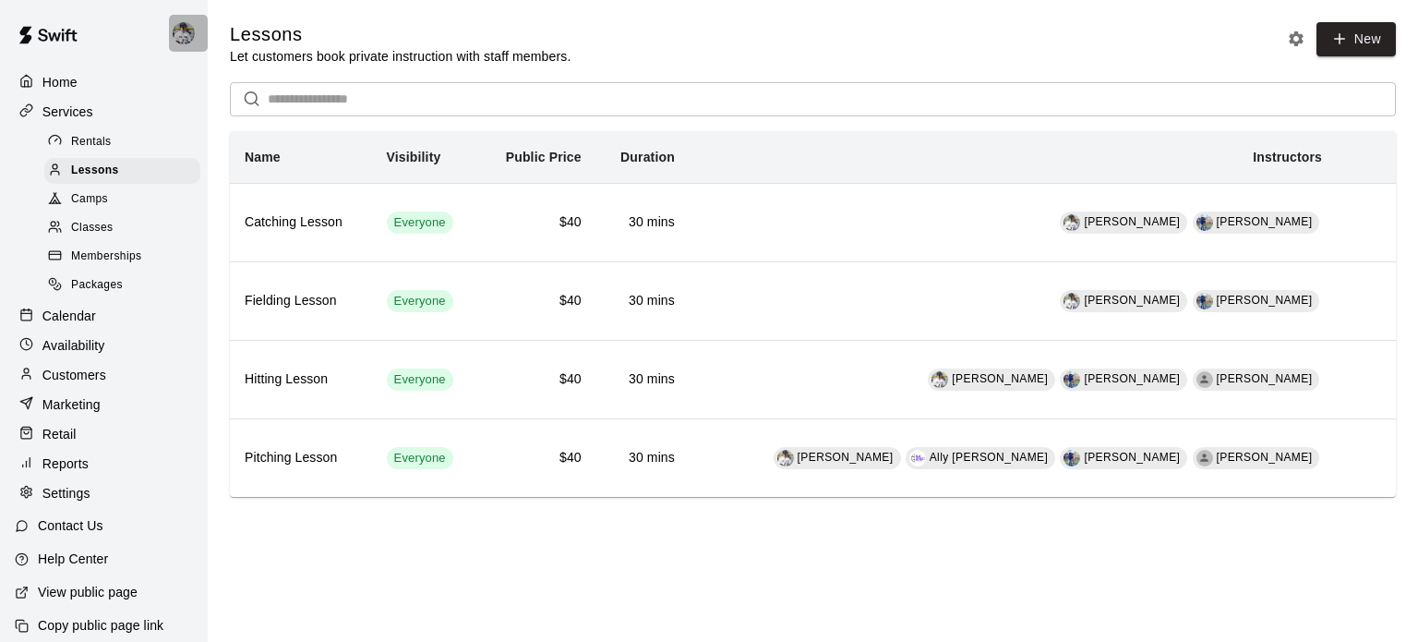
click at [173, 25] on img at bounding box center [184, 33] width 22 height 22
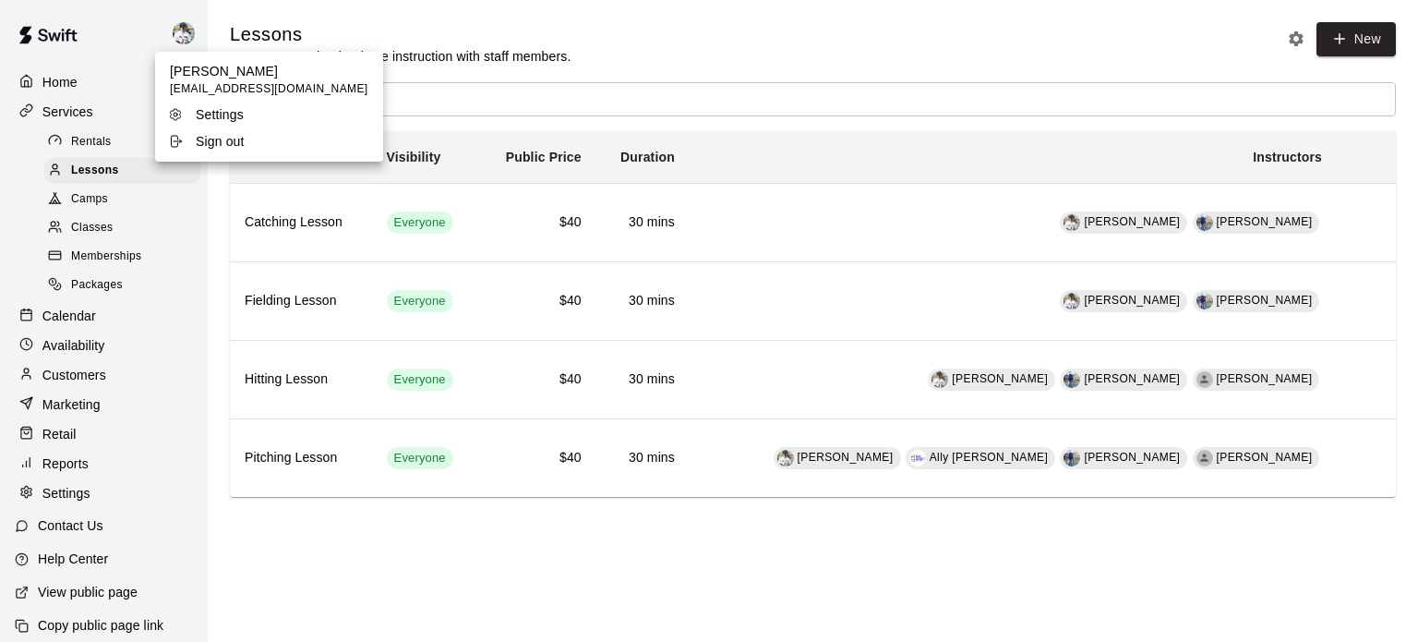
click at [175, 27] on div at bounding box center [709, 321] width 1418 height 642
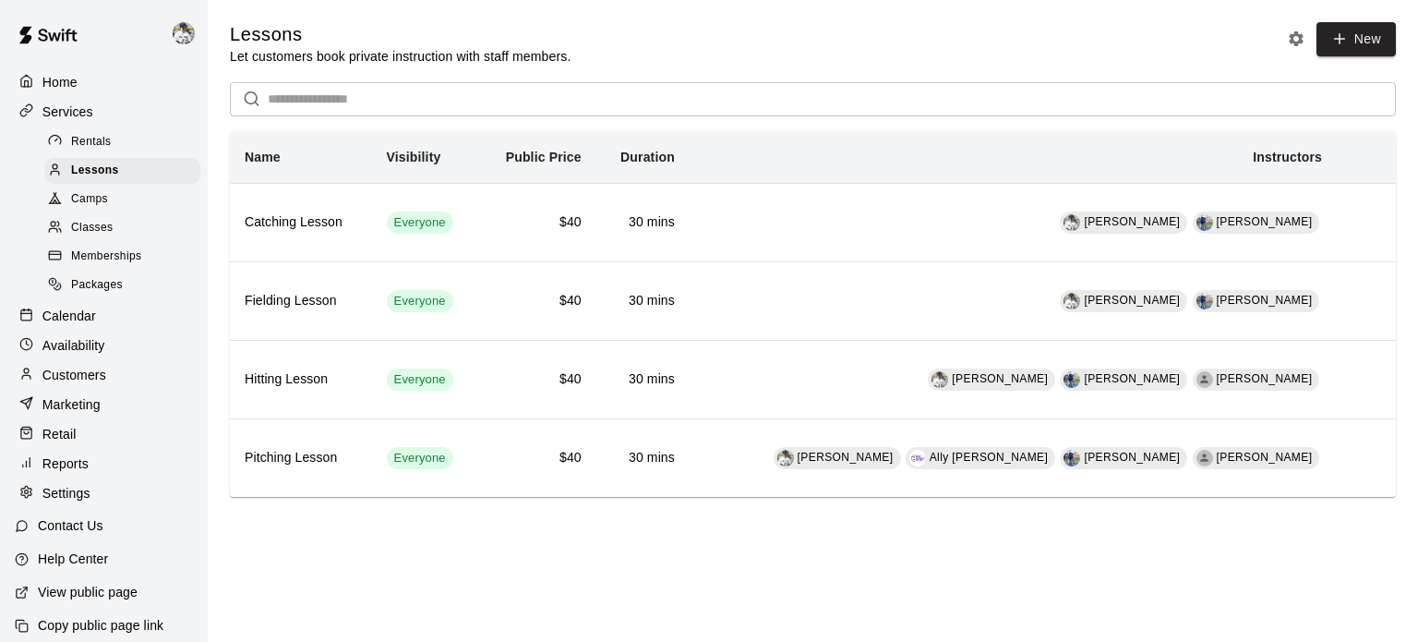
click at [173, 32] on img at bounding box center [184, 33] width 22 height 22
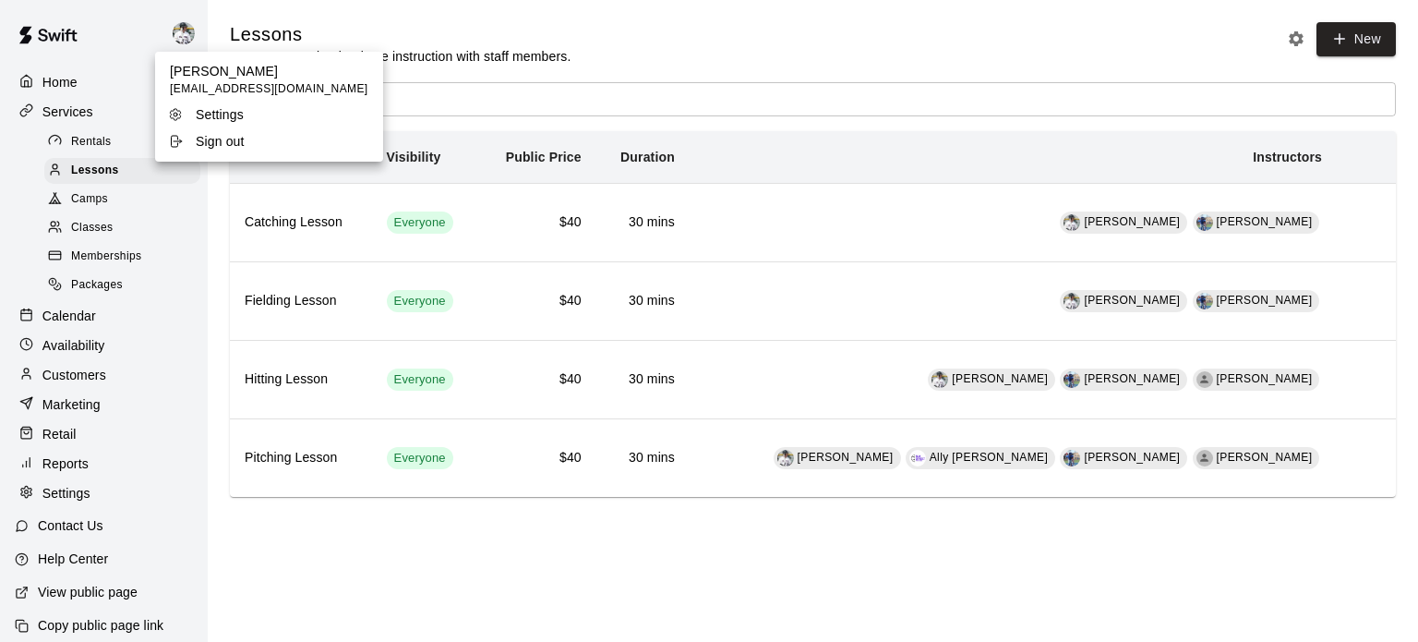
click at [88, 73] on div at bounding box center [709, 321] width 1418 height 642
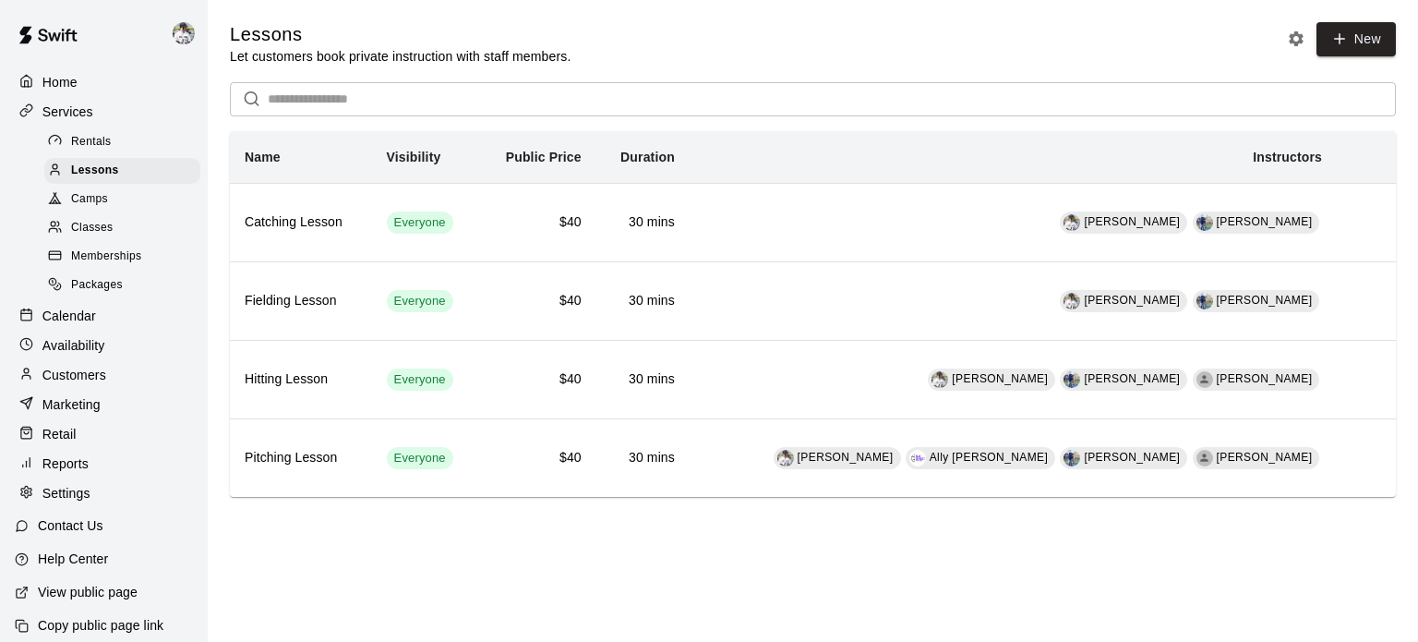
click at [88, 73] on div "Justin Dunning dunniju@gmail.com Settings Sign out" at bounding box center [709, 321] width 1418 height 642
click at [94, 237] on span "Classes" at bounding box center [92, 228] width 42 height 18
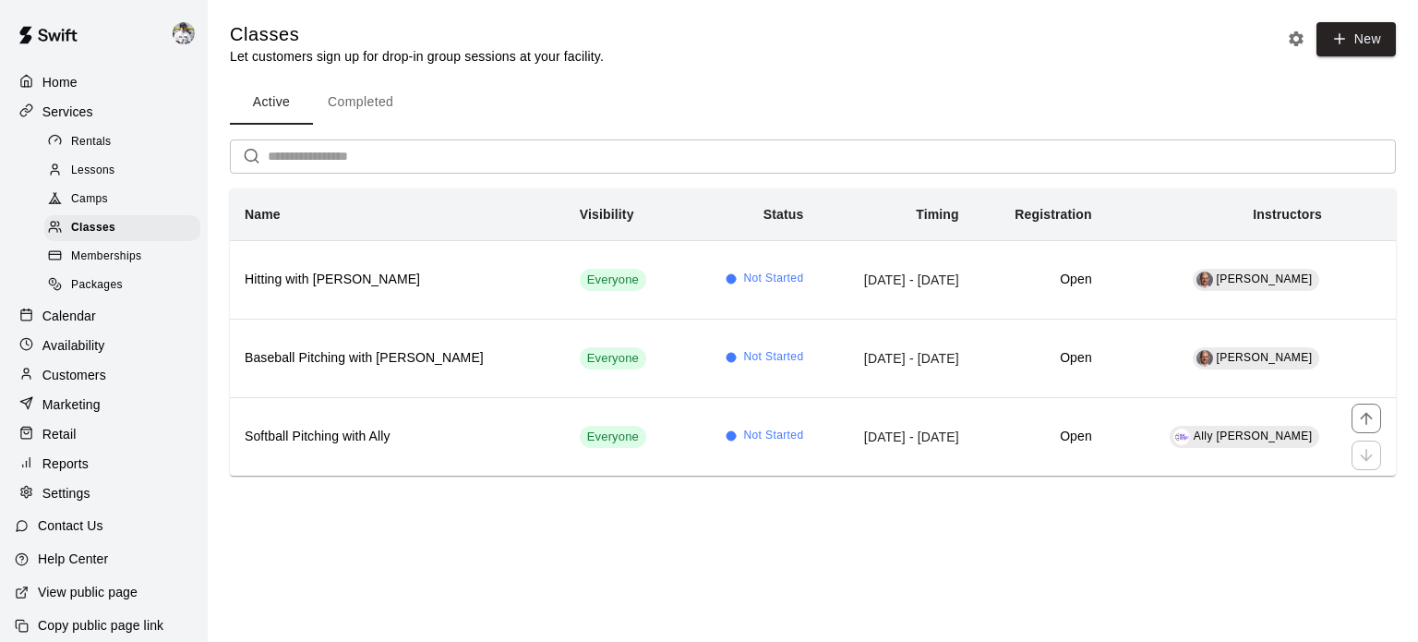
click at [292, 423] on th "Softball Pitching with Ally" at bounding box center [397, 436] width 335 height 78
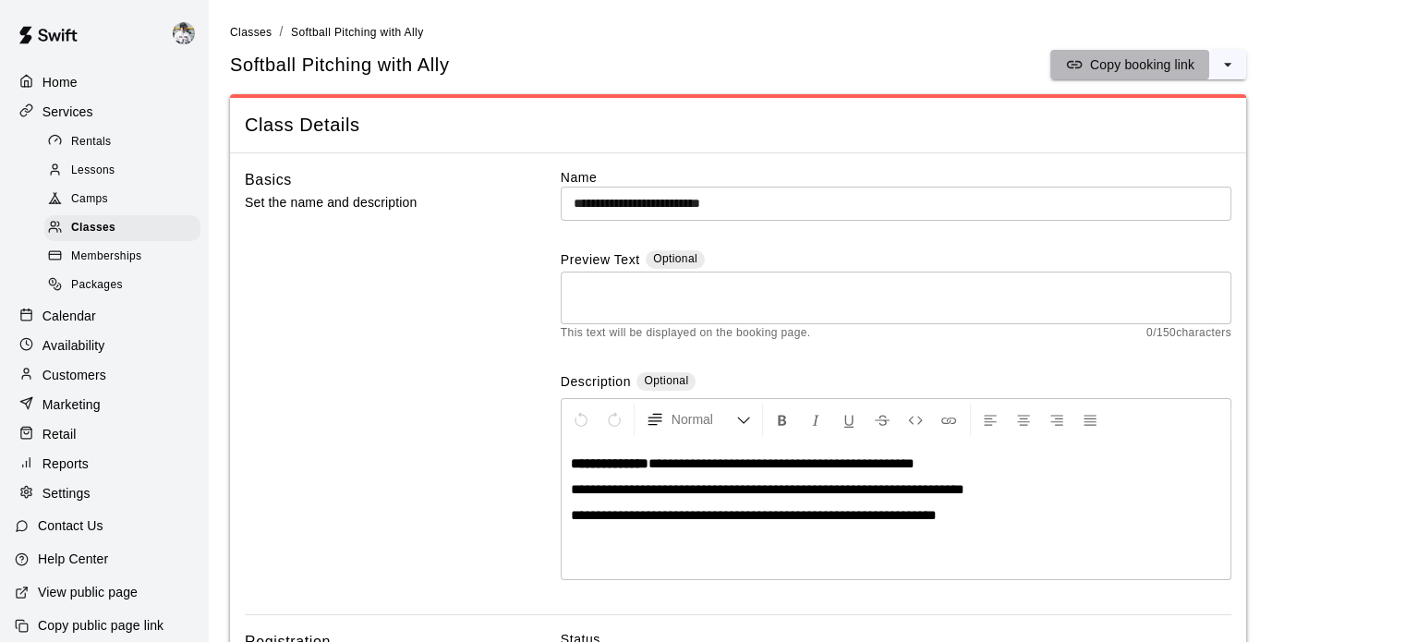
click at [1125, 65] on p "Copy booking link" at bounding box center [1142, 64] width 104 height 18
click at [96, 150] on span "Rentals" at bounding box center [91, 142] width 41 height 18
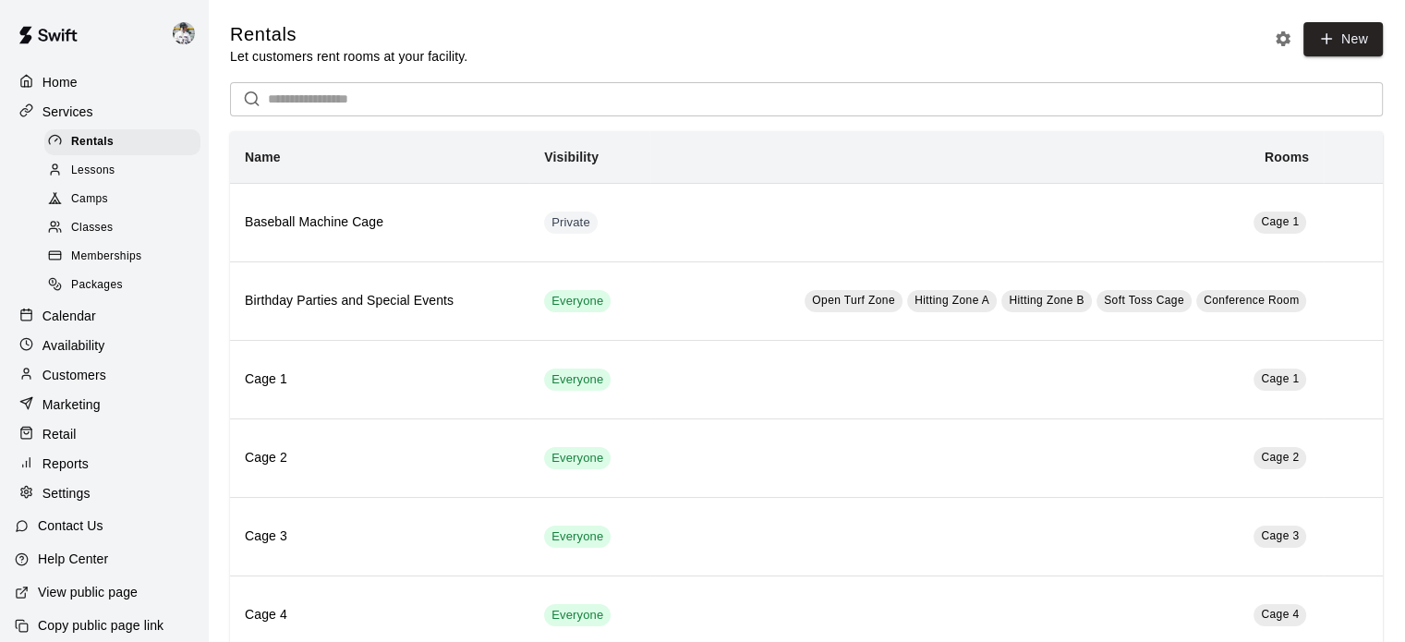
click at [75, 384] on p "Customers" at bounding box center [74, 375] width 64 height 18
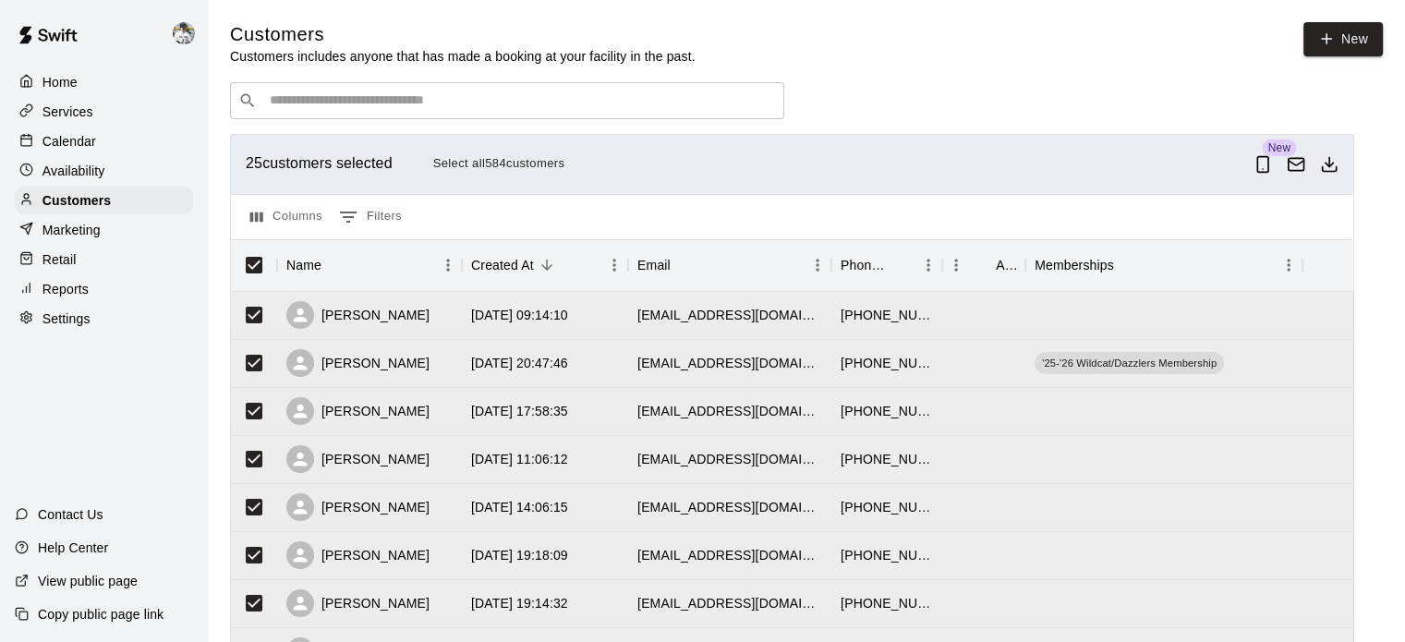
click at [514, 166] on button "Select all 584 customers" at bounding box center [498, 164] width 141 height 29
click at [1304, 168] on icon "Email customers" at bounding box center [1295, 164] width 18 height 18
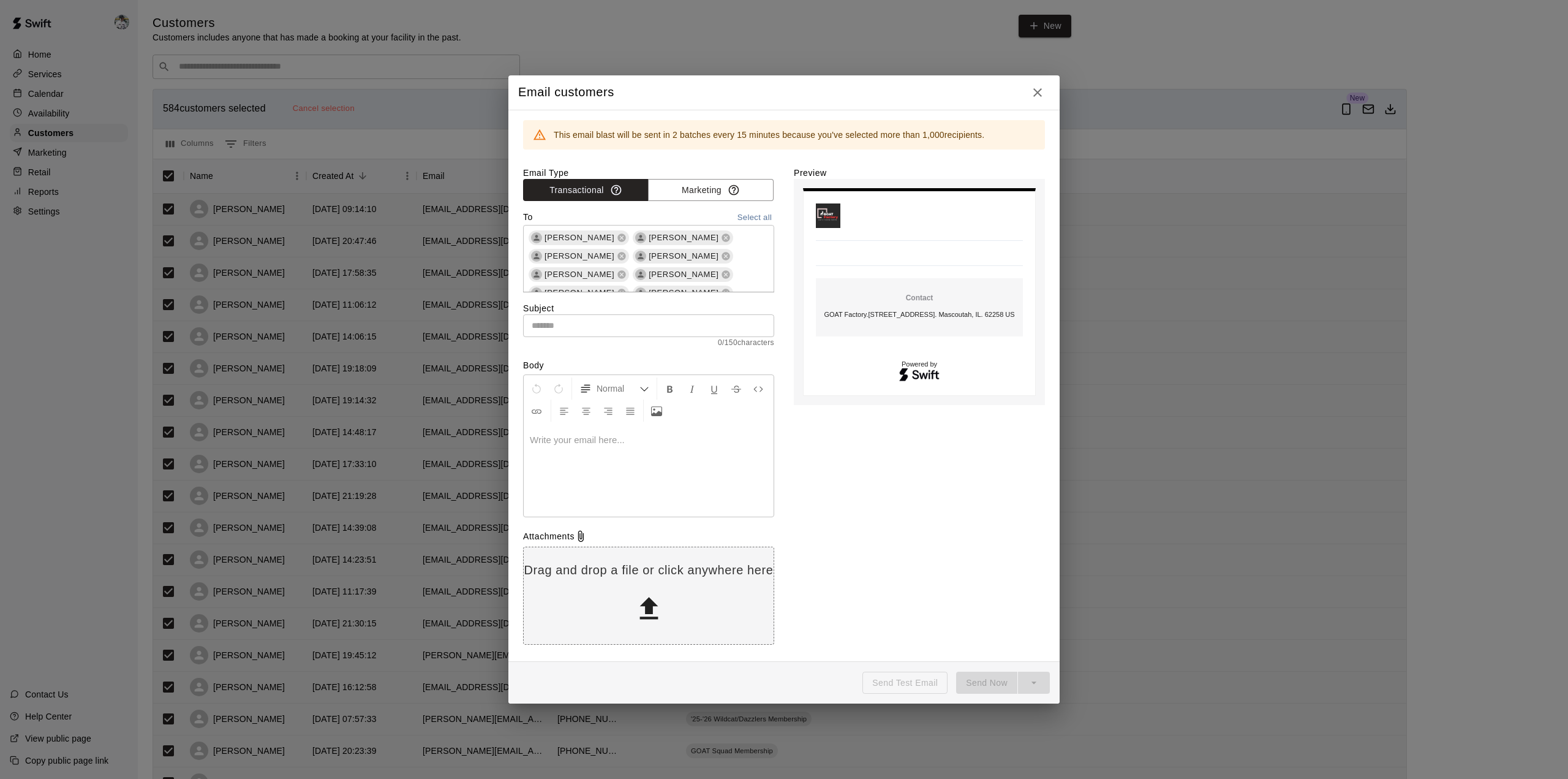
click at [606, 321] on input "text" at bounding box center [649, 326] width 251 height 23
click at [548, 425] on div at bounding box center [649, 470] width 250 height 92
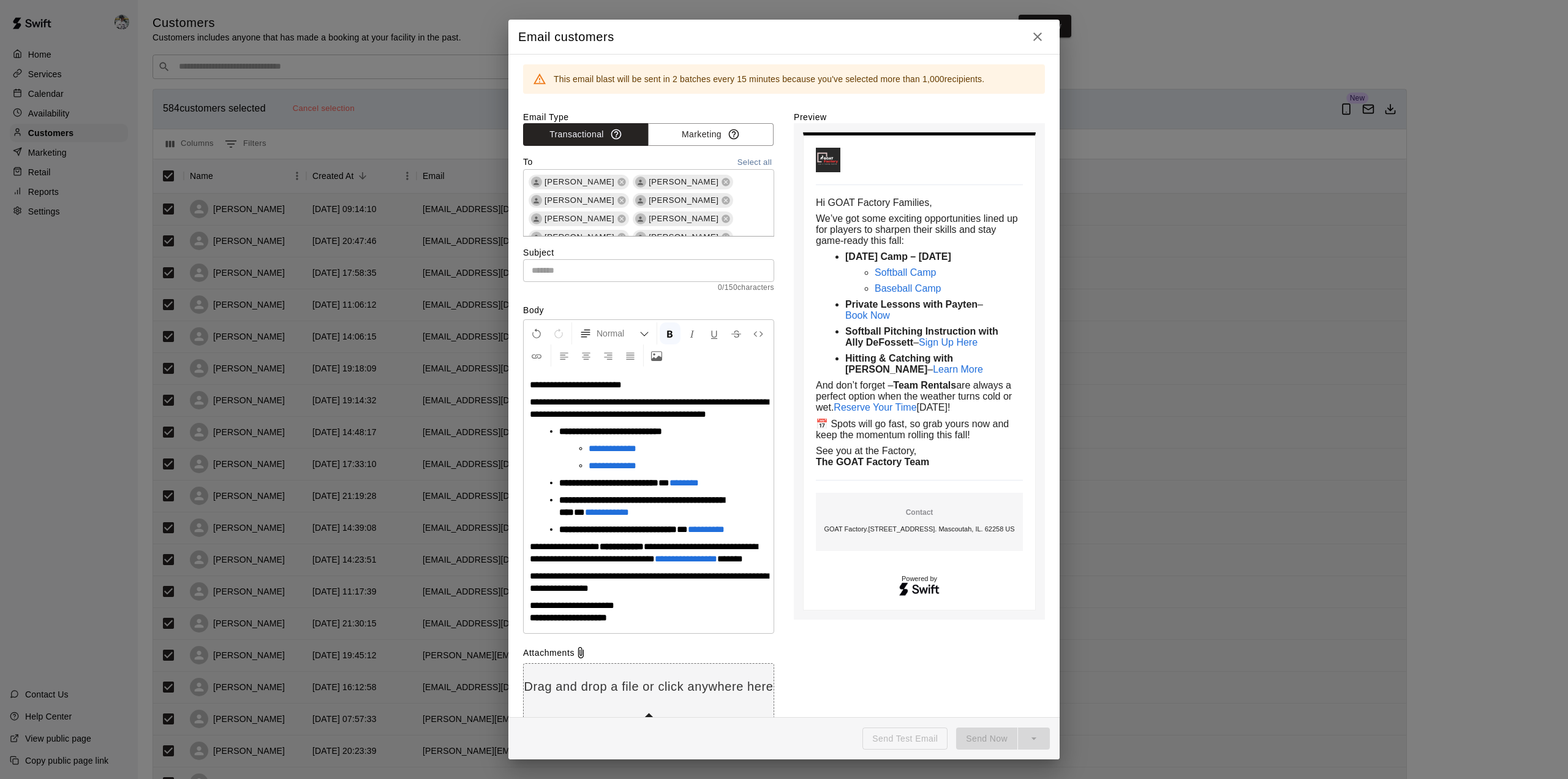
click at [564, 425] on div "Attachments" at bounding box center [649, 652] width 251 height 12
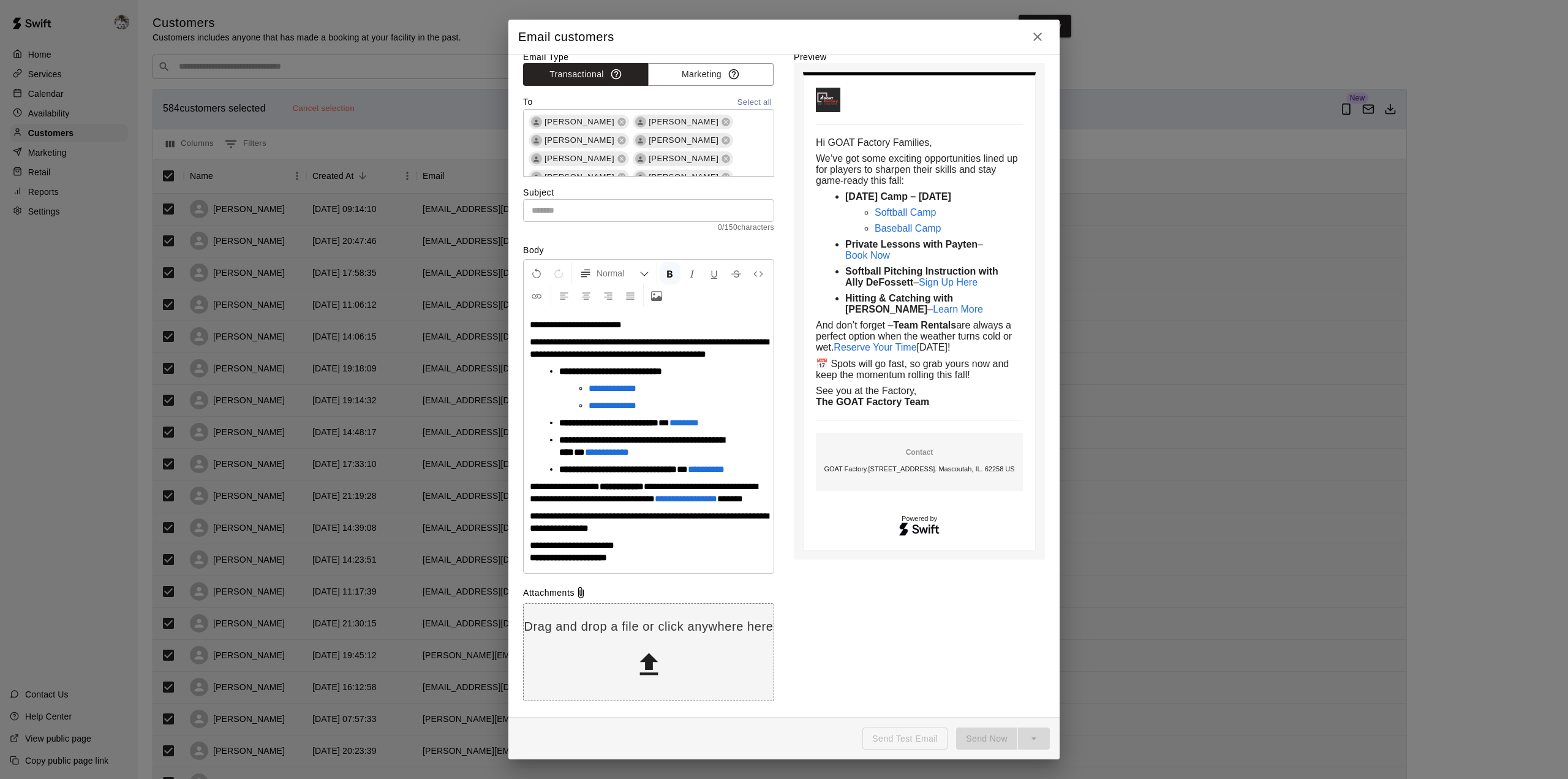
click at [653, 425] on icon at bounding box center [649, 664] width 31 height 31
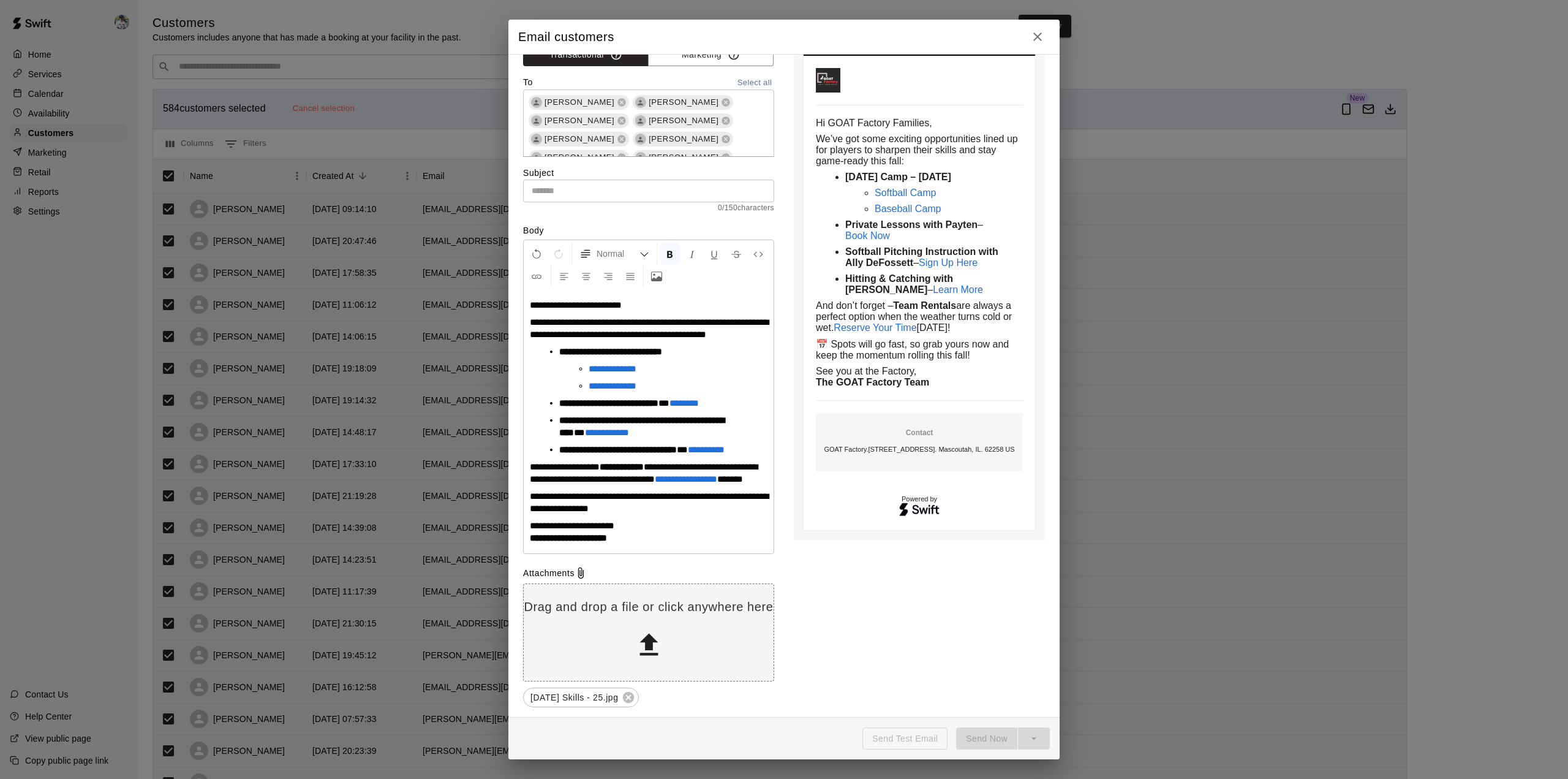
scroll to position [0, 0]
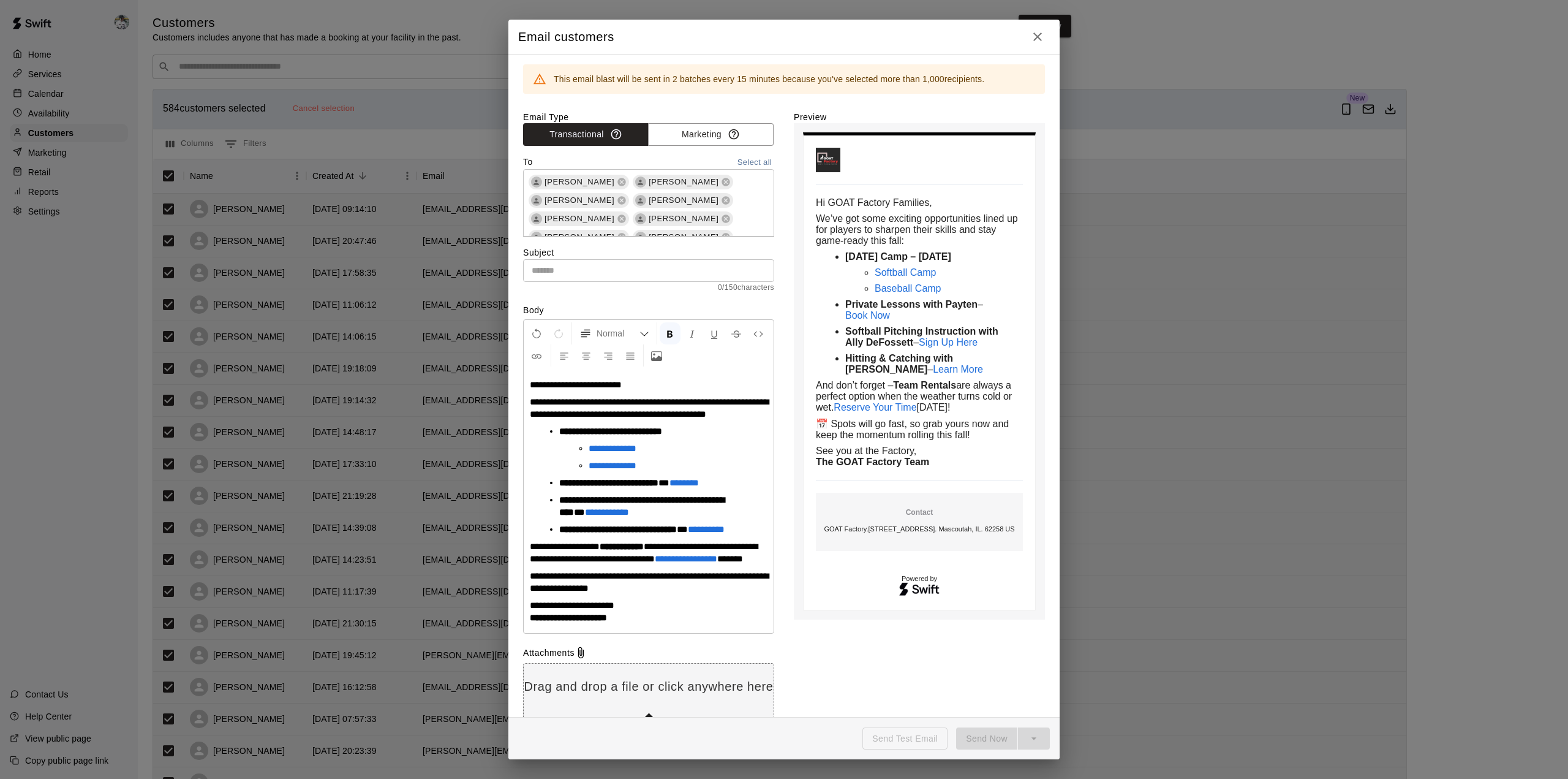
click at [565, 271] on input "text" at bounding box center [649, 271] width 251 height 23
paste input "**********"
type input "**********"
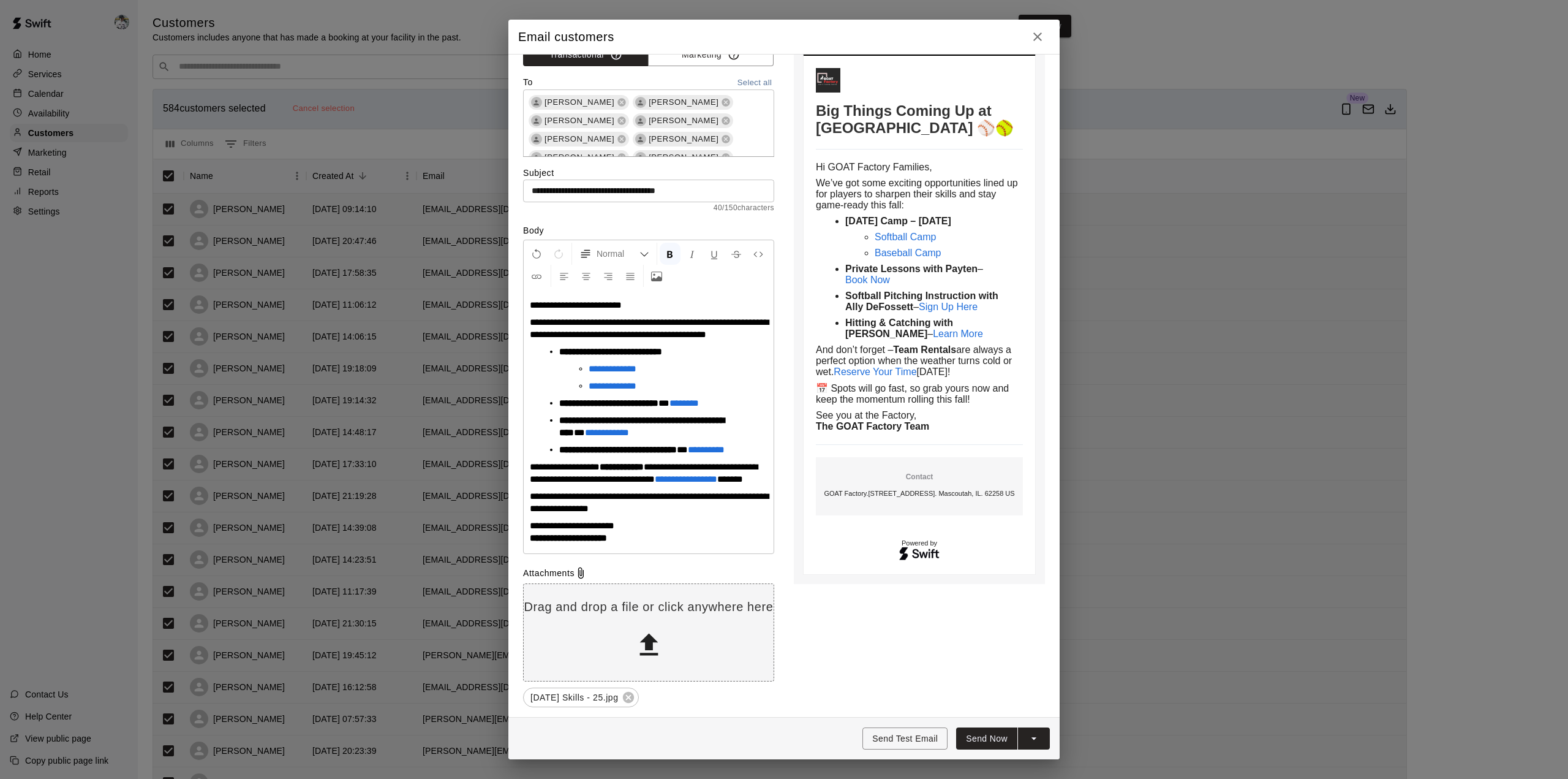
scroll to position [116, 0]
drag, startPoint x: 588, startPoint y: 411, endPoint x: 859, endPoint y: 601, distance: 331.0
click at [859, 425] on div "Preview Big Things Coming Up at GOAT Factory ⚾🥎 Big Things Coming Up at GOAT Fa…" at bounding box center [919, 369] width 251 height 676
drag, startPoint x: 630, startPoint y: 270, endPoint x: 471, endPoint y: 266, distance: 159.1
click at [471, 266] on div "Email customers This email blast will be sent in 2 batches every 15 minutes bec…" at bounding box center [784, 390] width 1568 height 779
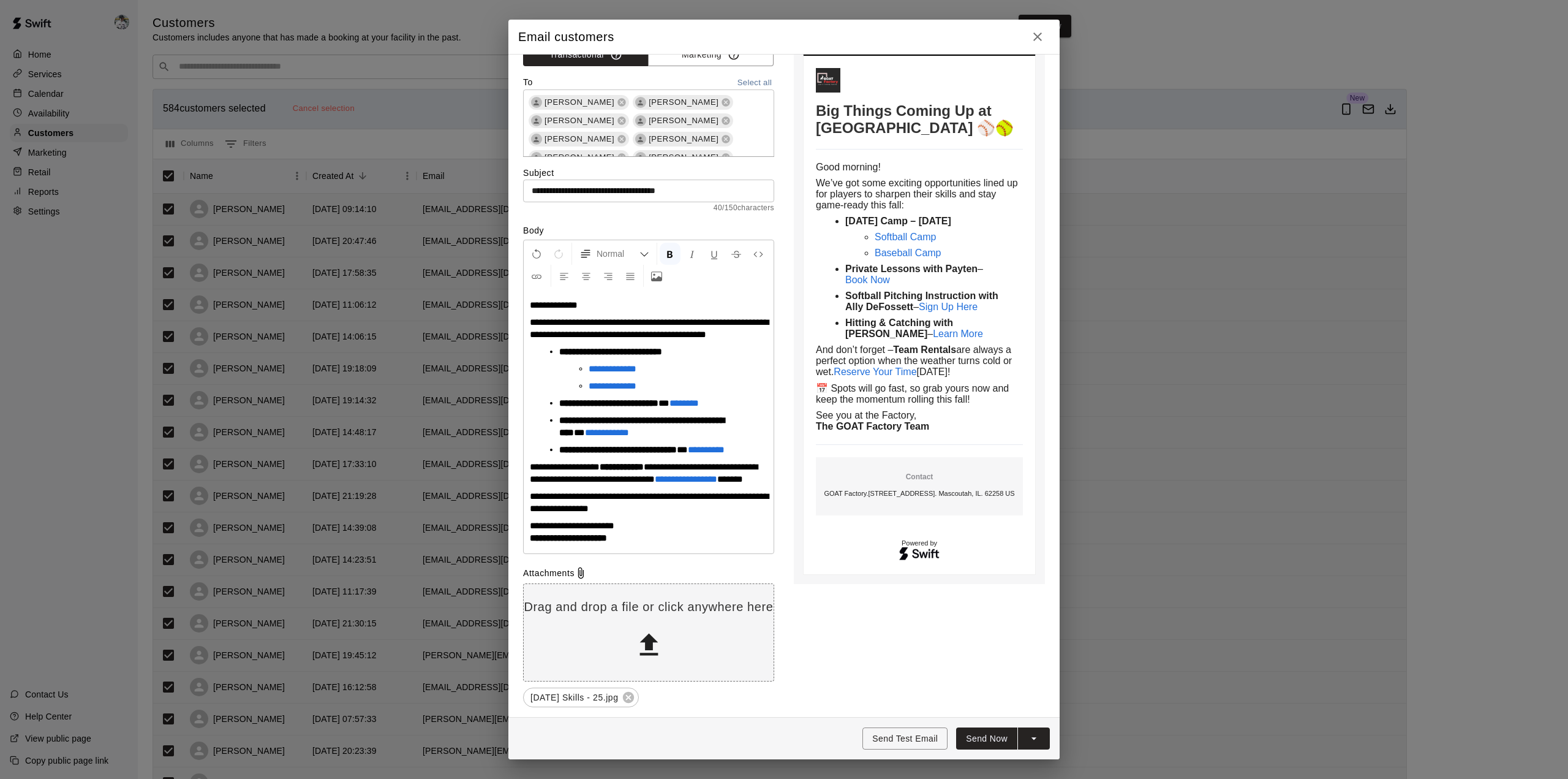
click at [941, 425] on button "Send Now" at bounding box center [987, 739] width 61 height 23
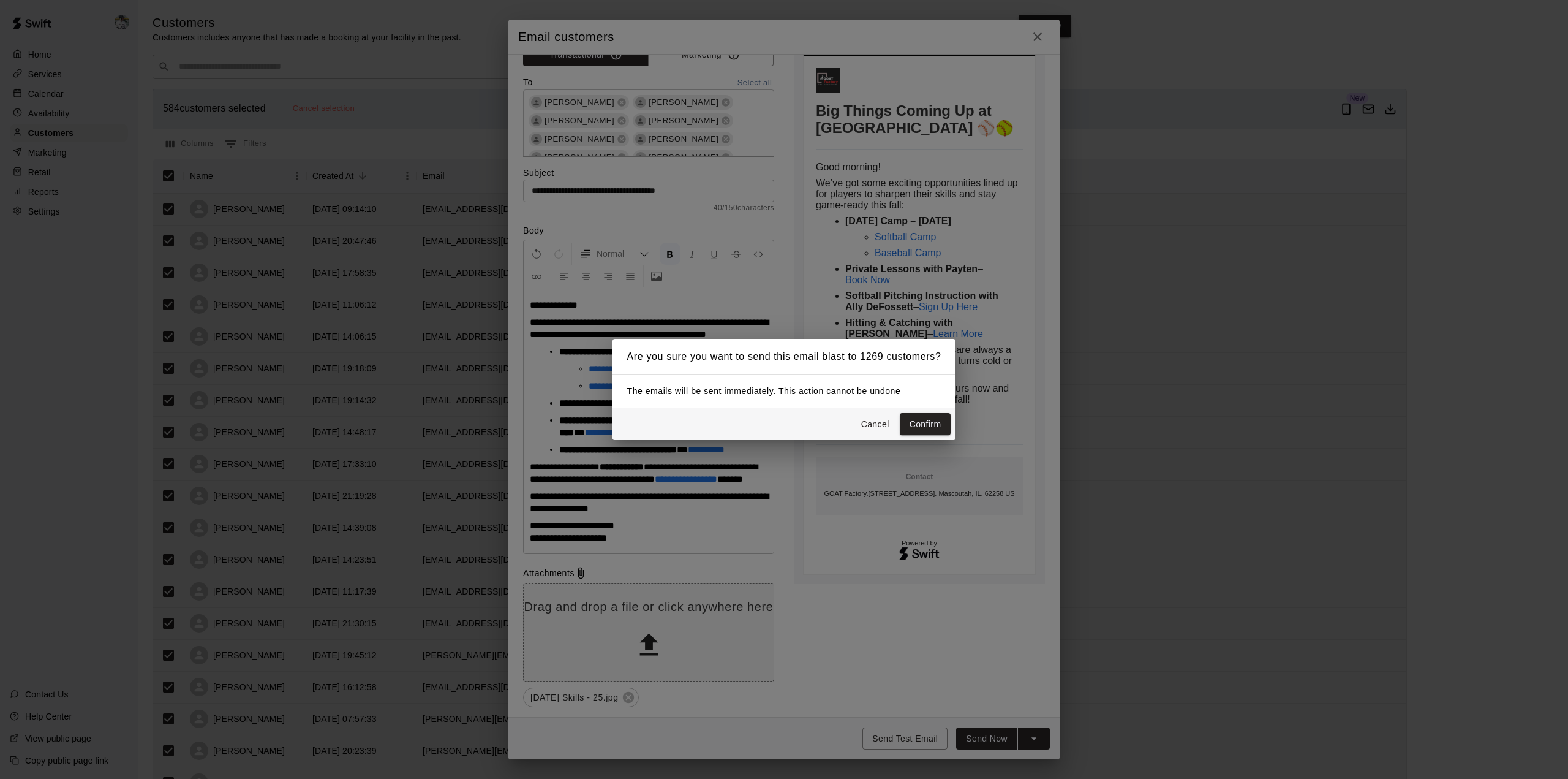
click at [923, 425] on button "Confirm" at bounding box center [926, 424] width 52 height 23
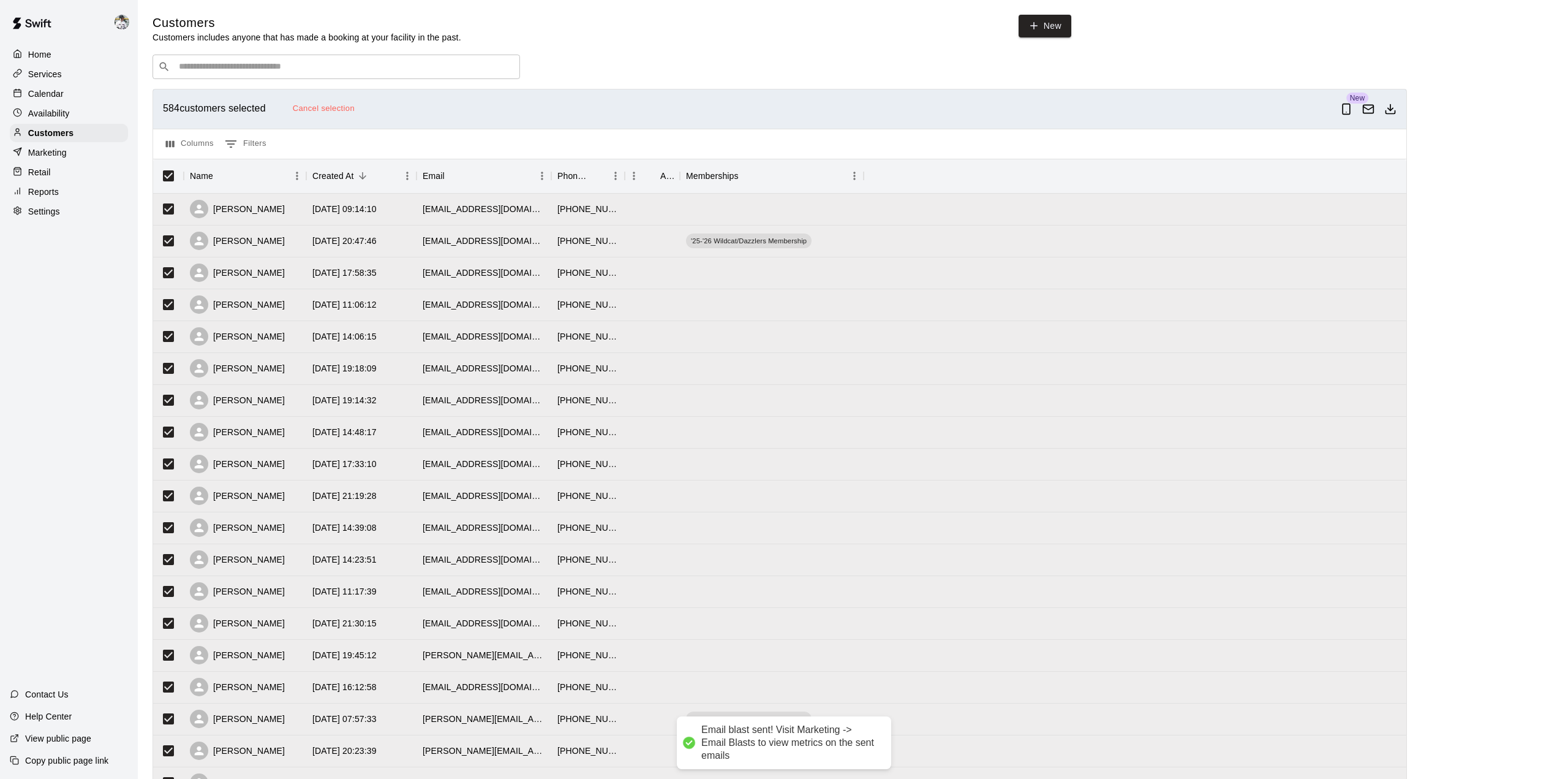
scroll to position [70, 0]
click at [665, 67] on div "​ ​" at bounding box center [776, 66] width 1247 height 25
click at [74, 54] on div "Home" at bounding box center [69, 54] width 118 height 19
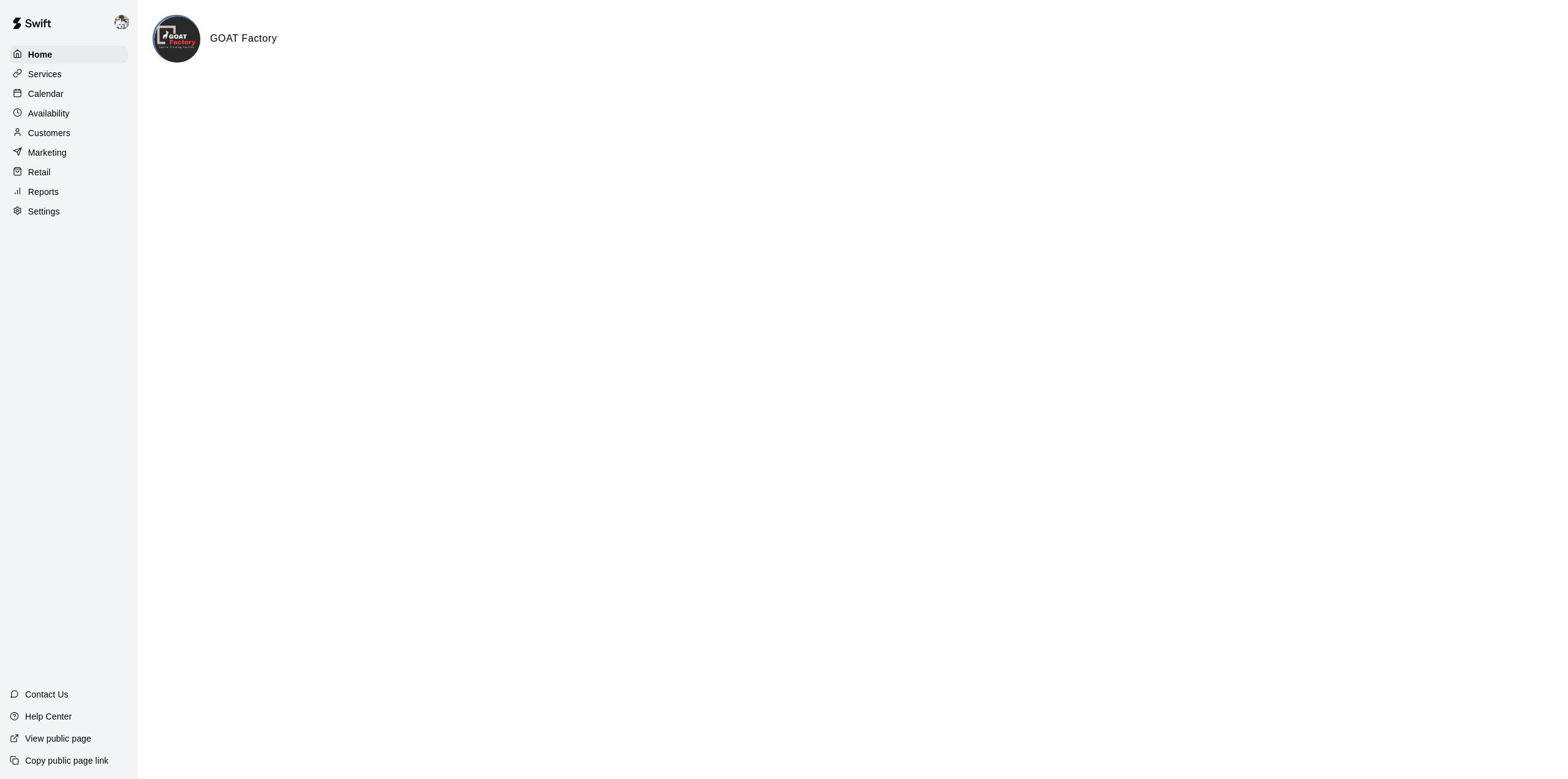
click at [44, 137] on p "Customers" at bounding box center [49, 133] width 42 height 12
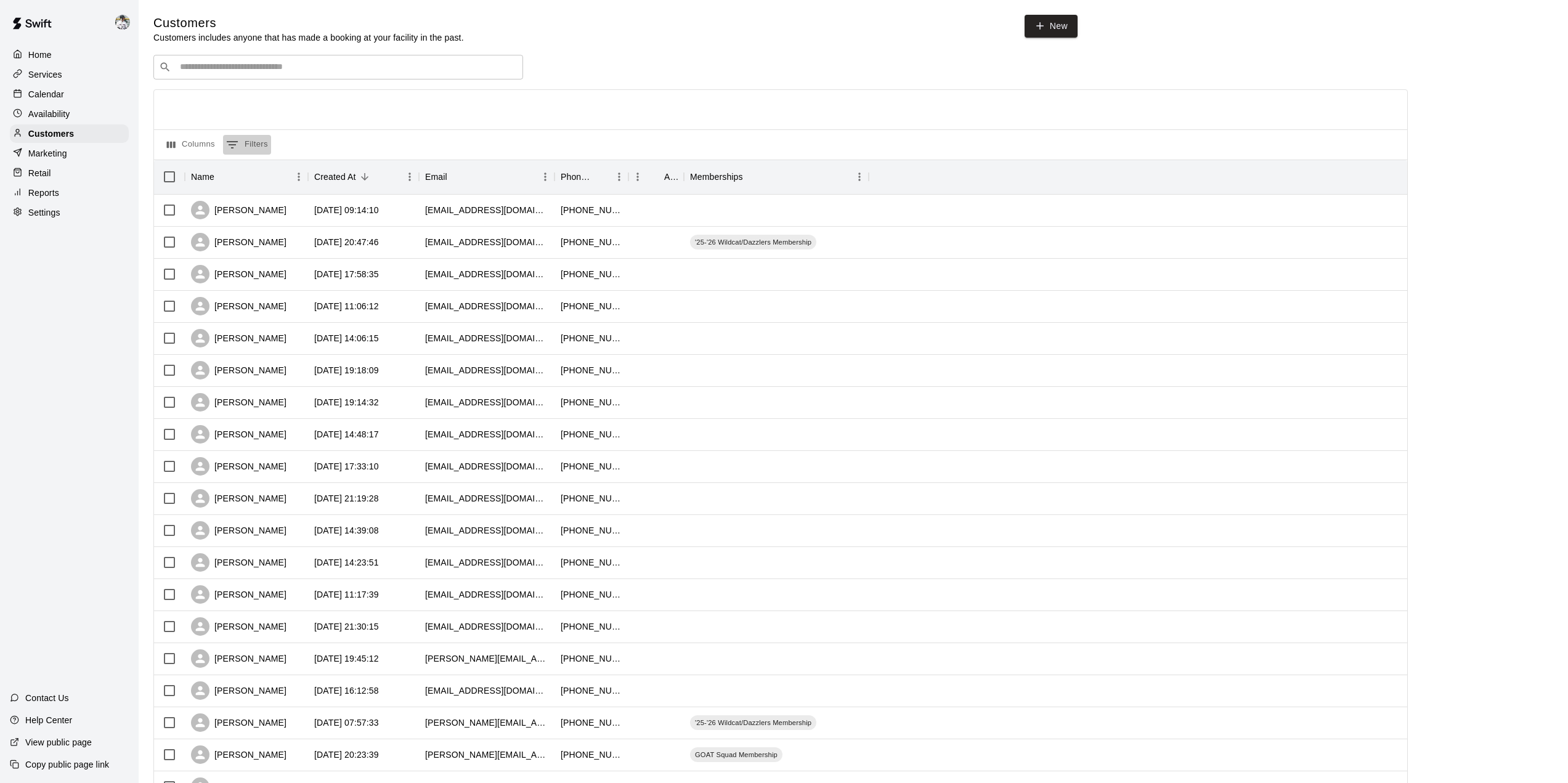
click at [259, 149] on button "0 Filters" at bounding box center [247, 145] width 48 height 20
click at [254, 216] on select "**********" at bounding box center [226, 220] width 93 height 18
click at [600, 58] on div "​ ​" at bounding box center [781, 67] width 1254 height 25
click at [49, 55] on p "Home" at bounding box center [39, 55] width 23 height 12
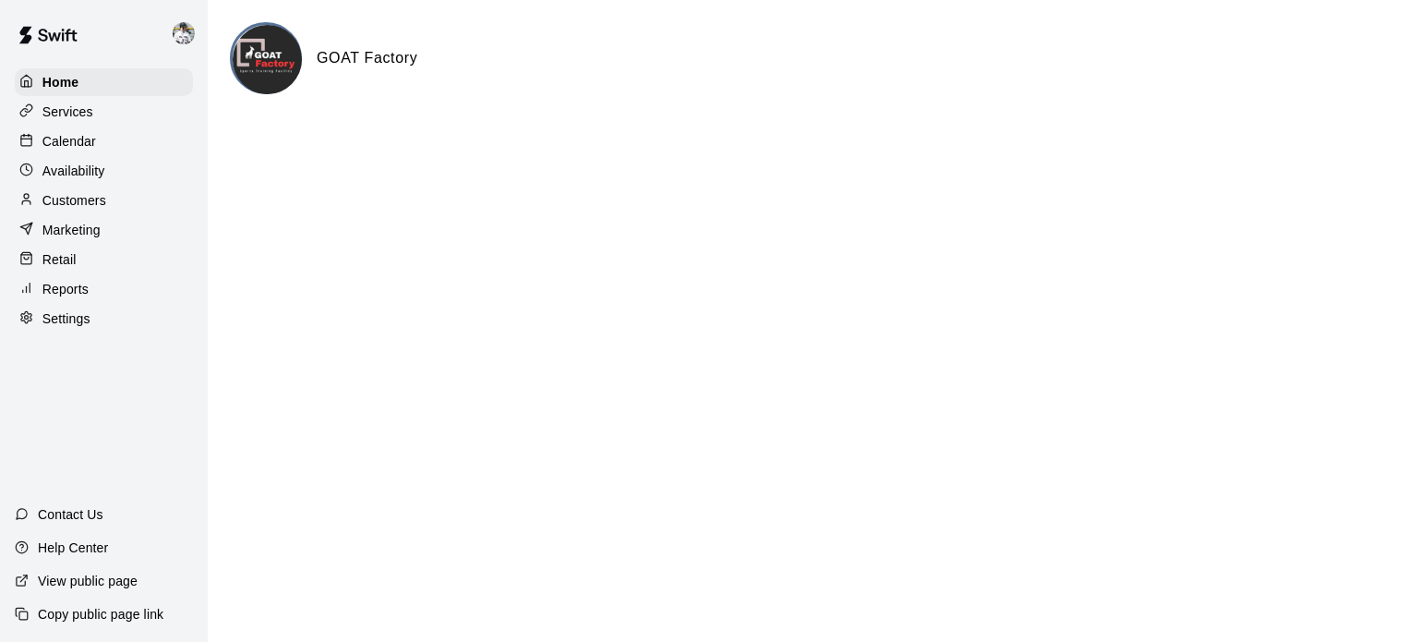
click at [109, 582] on p "View public page" at bounding box center [88, 581] width 100 height 18
